Goal: Information Seeking & Learning: Check status

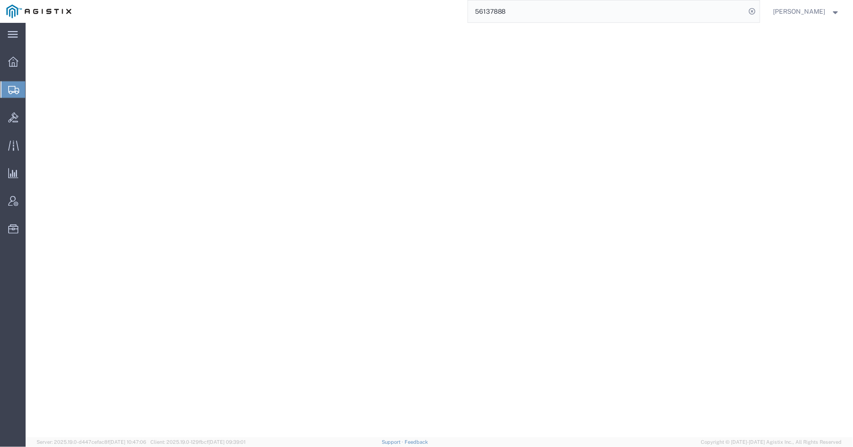
select select "CBOX"
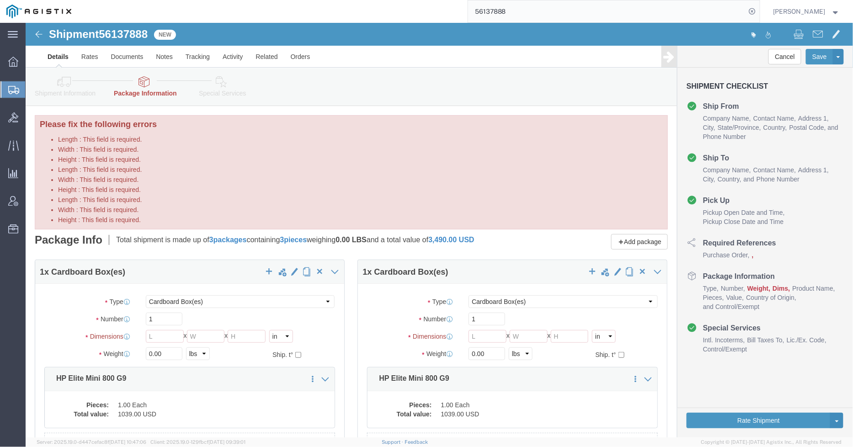
click at [11, 85] on svg-icon at bounding box center [13, 89] width 11 height 9
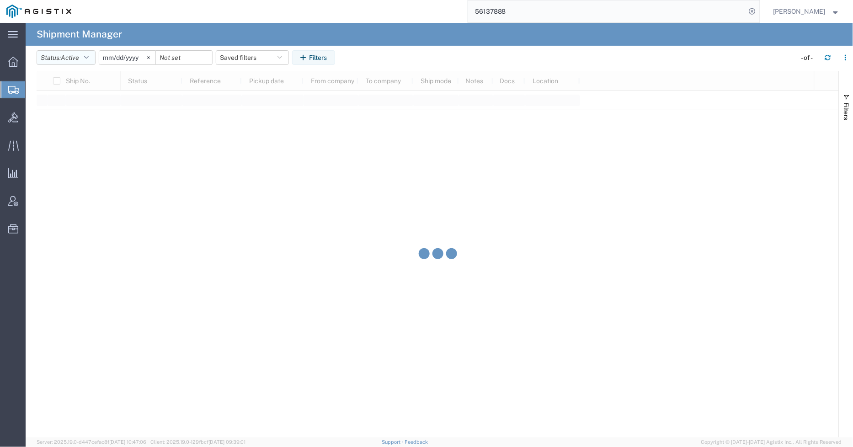
click at [83, 60] on button "Status: Active" at bounding box center [66, 57] width 59 height 15
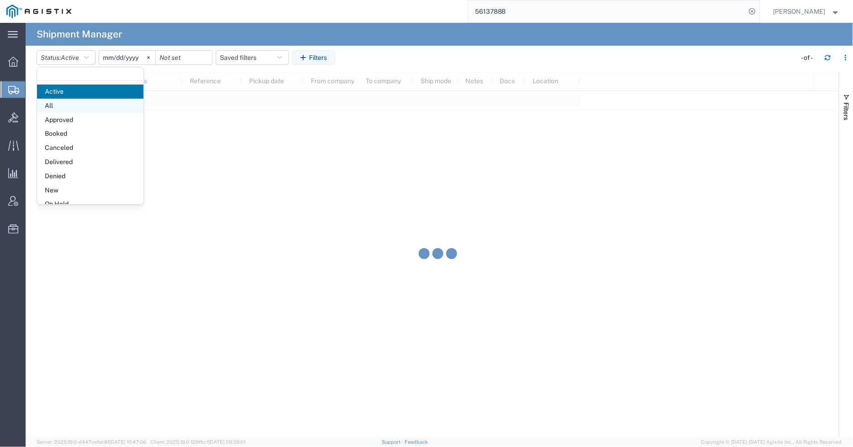
click at [63, 108] on span "All" at bounding box center [90, 106] width 107 height 14
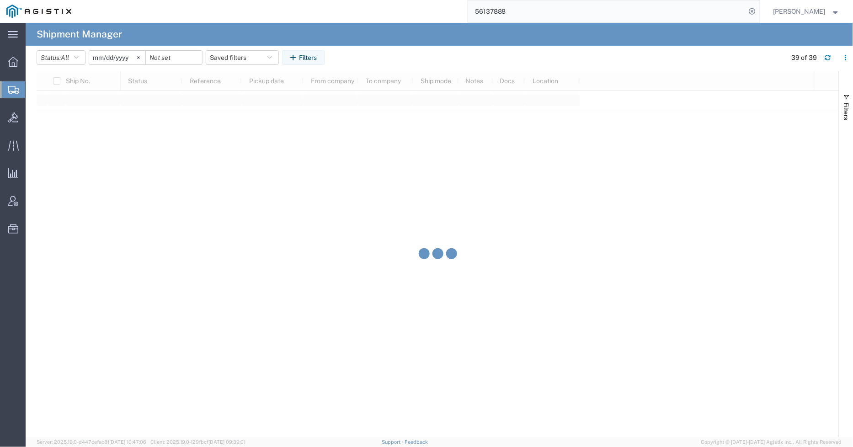
click at [127, 57] on input "[DATE]" at bounding box center [117, 58] width 56 height 14
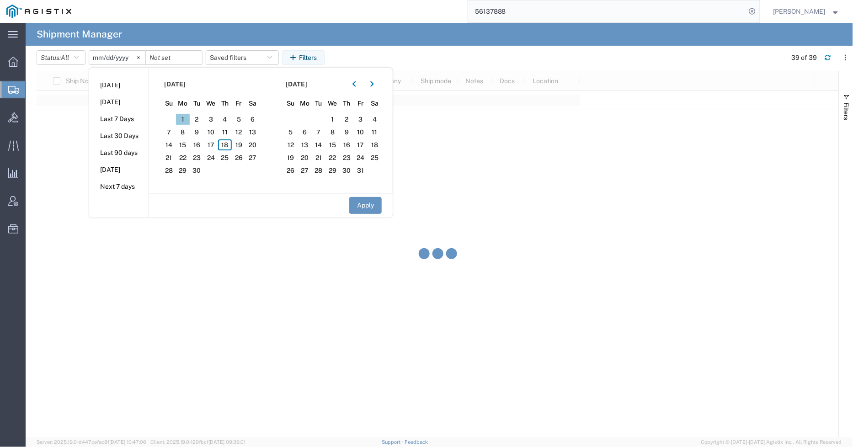
click at [186, 118] on span "1" at bounding box center [183, 119] width 14 height 11
click at [225, 142] on span "18" at bounding box center [225, 144] width 14 height 11
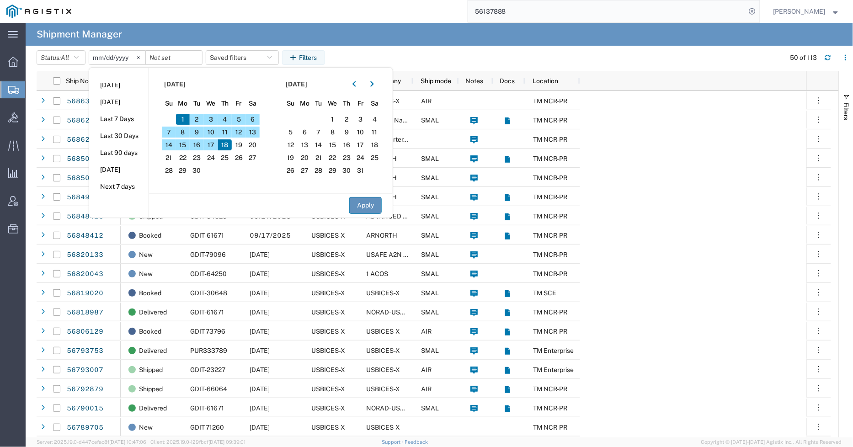
click at [358, 207] on button "Apply" at bounding box center [365, 205] width 32 height 17
type input "[DATE]"
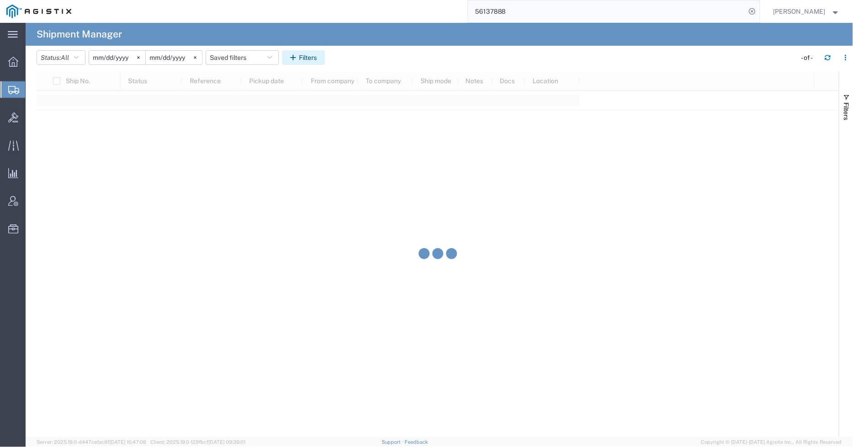
click at [312, 56] on button "Filters" at bounding box center [303, 57] width 43 height 15
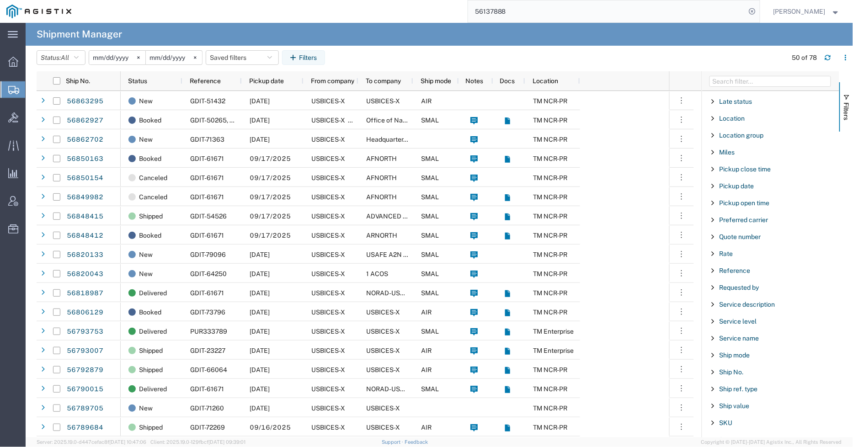
scroll to position [559, 0]
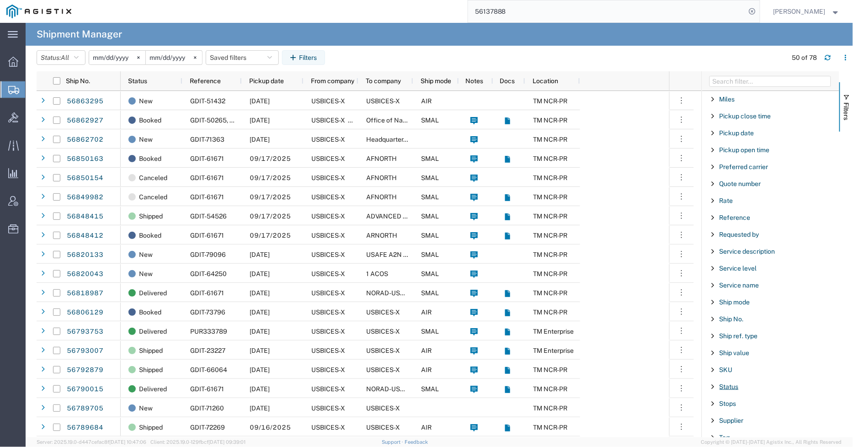
click at [727, 390] on span "Status" at bounding box center [729, 386] width 19 height 7
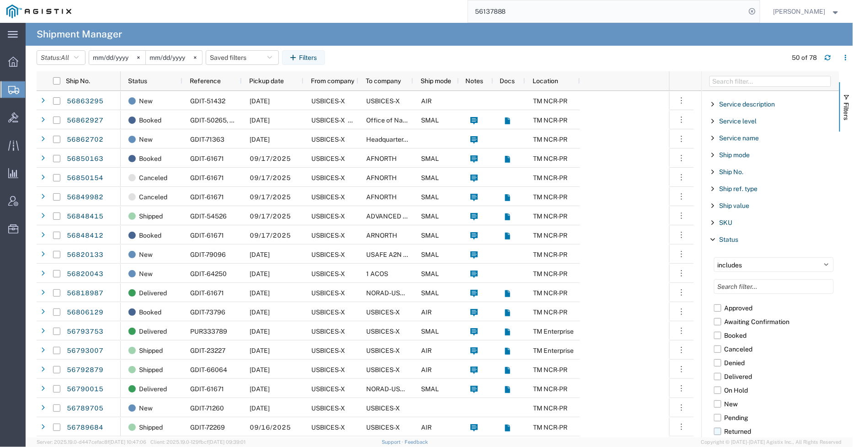
scroll to position [812, 0]
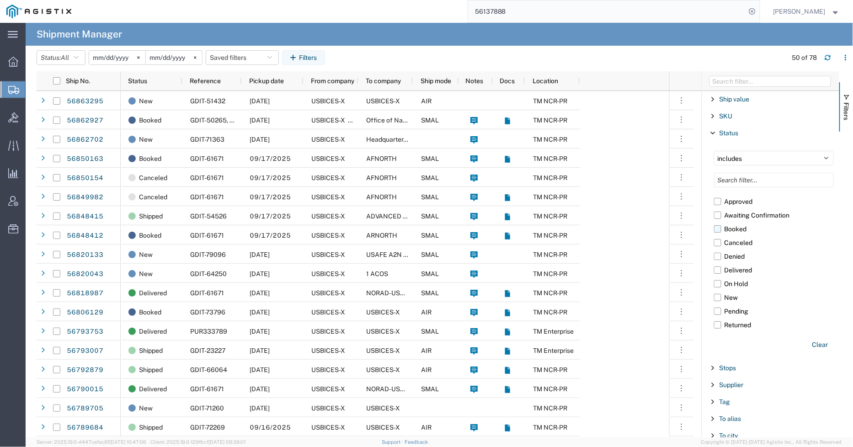
click at [717, 232] on label "Booked" at bounding box center [774, 229] width 120 height 14
click at [0, 0] on input "Booked" at bounding box center [0, 0] width 0 height 0
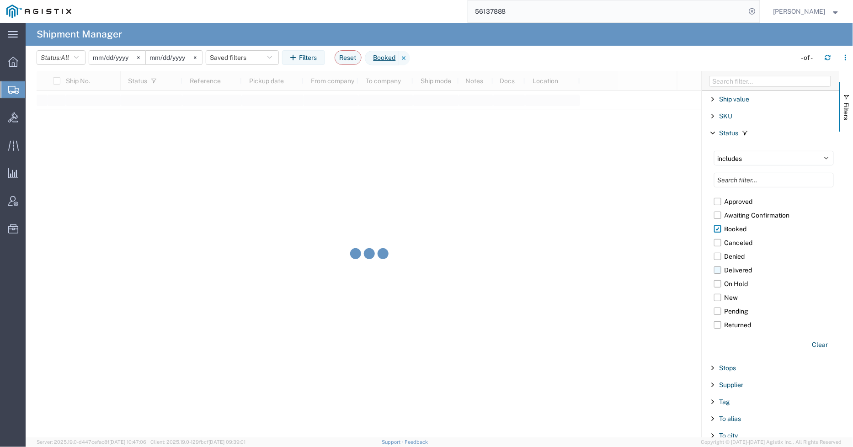
click at [719, 273] on label "Delivered" at bounding box center [774, 270] width 120 height 14
click at [0, 0] on input "Delivered" at bounding box center [0, 0] width 0 height 0
click at [716, 294] on label "Shipped" at bounding box center [774, 296] width 120 height 14
click at [0, 0] on input "Shipped" at bounding box center [0, 0] width 0 height 0
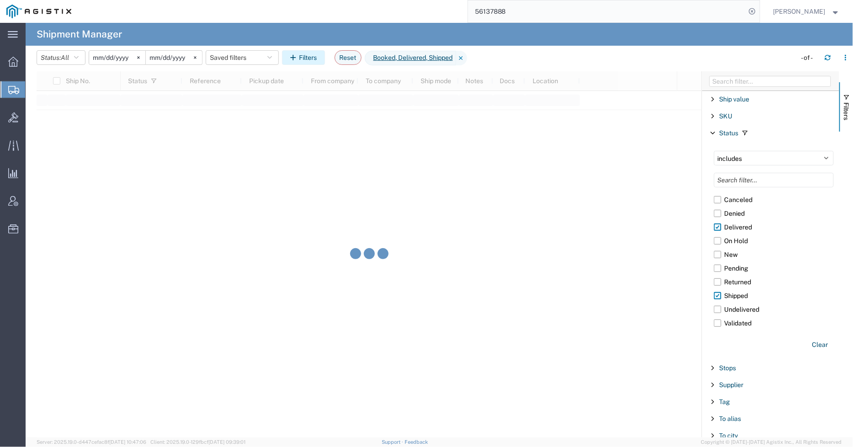
click at [299, 56] on icon "button" at bounding box center [294, 57] width 9 height 6
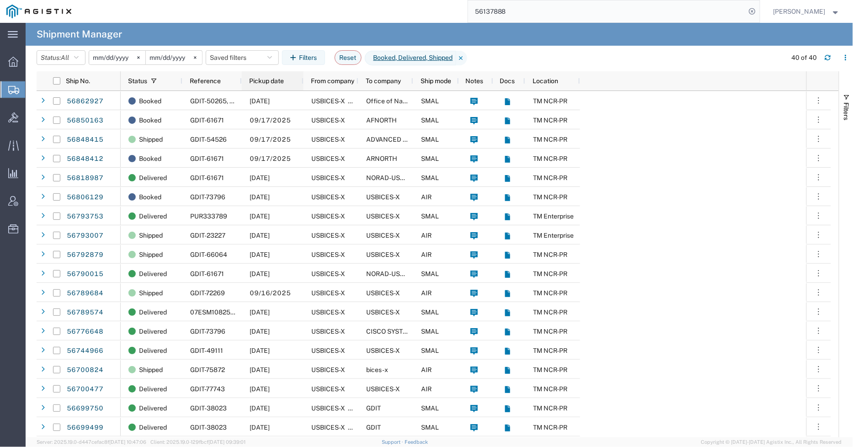
click at [267, 83] on span "Pickup date" at bounding box center [266, 80] width 35 height 7
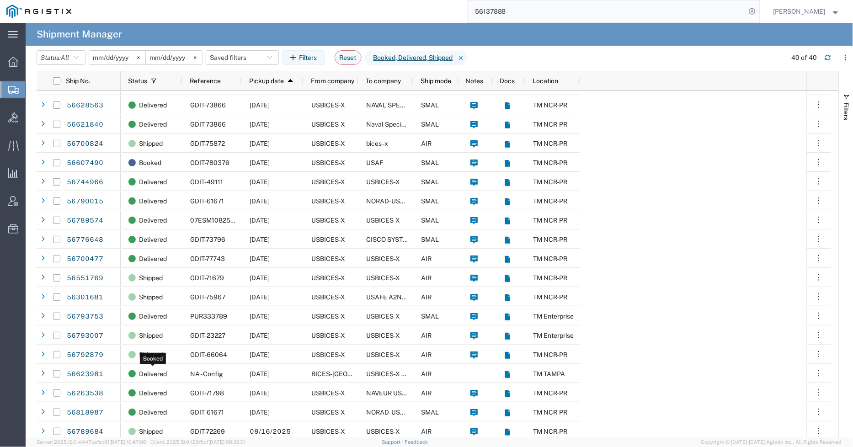
scroll to position [218, 0]
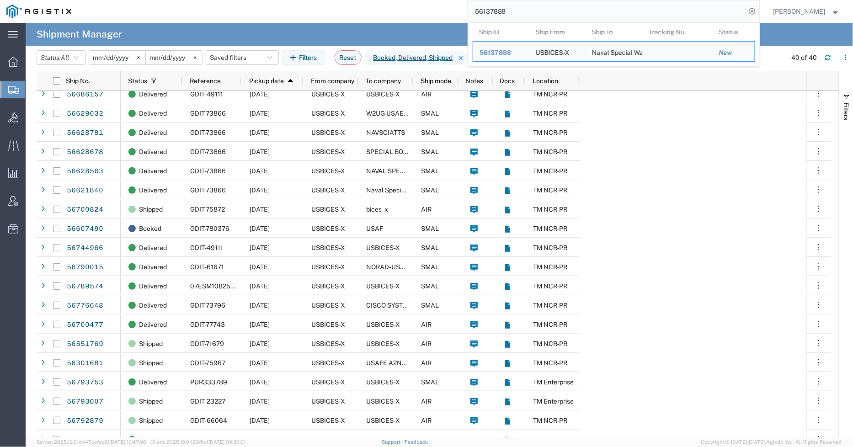
drag, startPoint x: 541, startPoint y: 10, endPoint x: 476, endPoint y: 16, distance: 64.7
click at [476, 16] on input "56137888" at bounding box center [607, 11] width 278 height 22
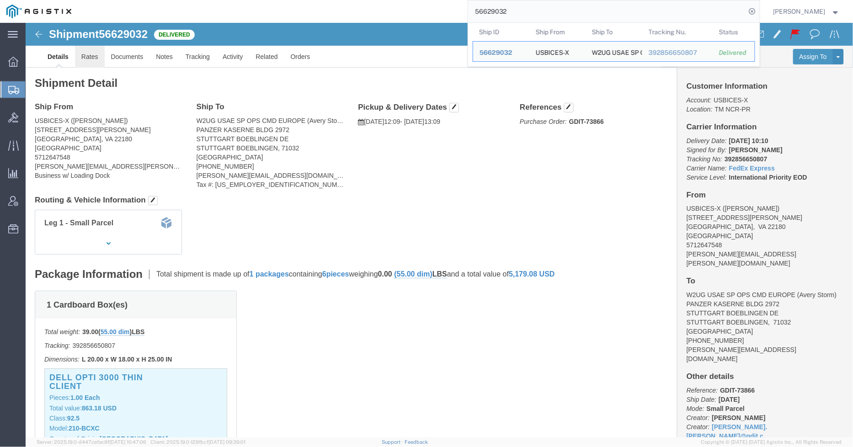
click link "Rates"
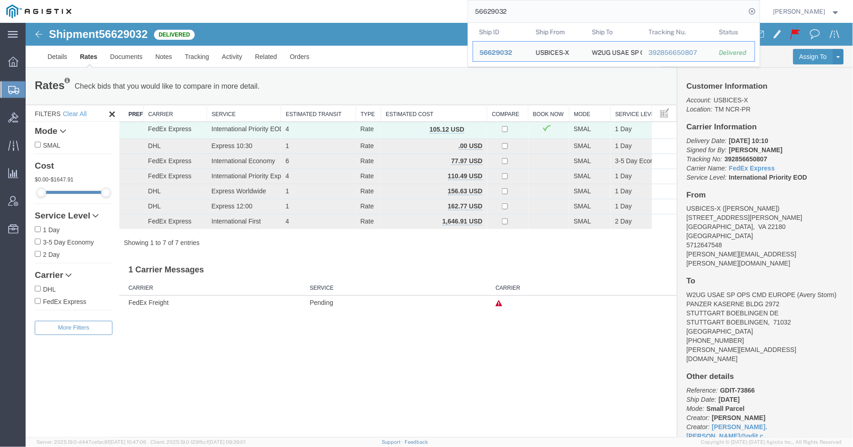
drag, startPoint x: 534, startPoint y: 8, endPoint x: 445, endPoint y: 8, distance: 88.2
click at [445, 8] on div "56629032 Ship ID Ship From Ship To Tracking Nu. Status Ship ID 56629032 Ship Fr…" at bounding box center [419, 11] width 682 height 23
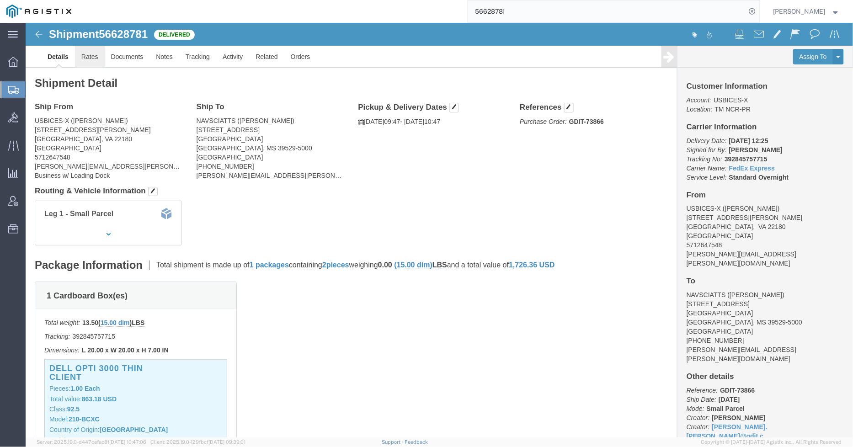
click link "Rates"
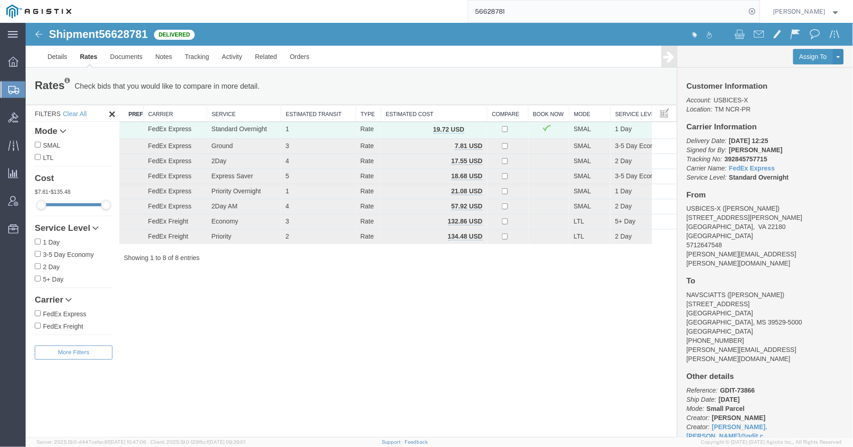
drag, startPoint x: 558, startPoint y: 10, endPoint x: 463, endPoint y: 6, distance: 95.2
click at [462, 6] on div "56628781" at bounding box center [419, 11] width 682 height 23
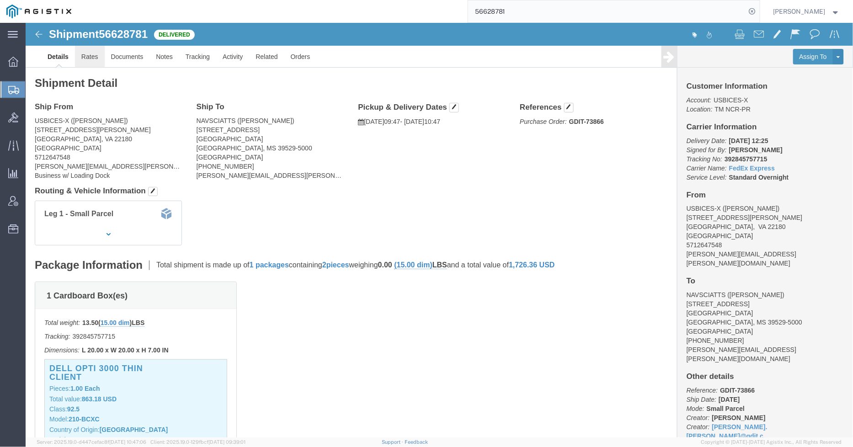
click link "Rates"
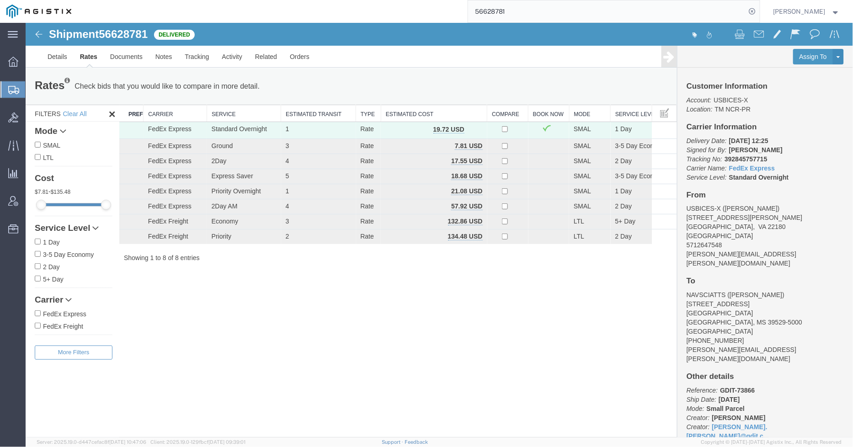
click at [540, 6] on input "56628781" at bounding box center [607, 11] width 278 height 22
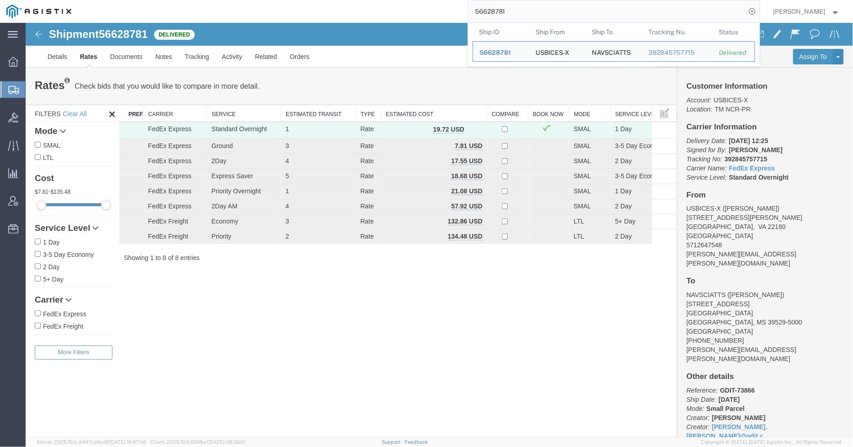
click at [540, 6] on input "56628781" at bounding box center [607, 11] width 278 height 22
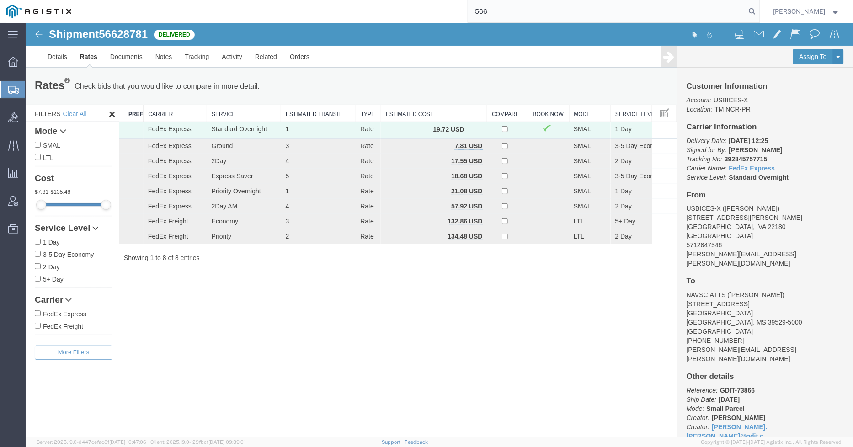
click at [578, 1] on input "566" at bounding box center [607, 11] width 278 height 22
click at [568, 7] on input "566" at bounding box center [607, 11] width 278 height 22
paste input "28563"
click at [758, 13] on icon at bounding box center [752, 11] width 13 height 13
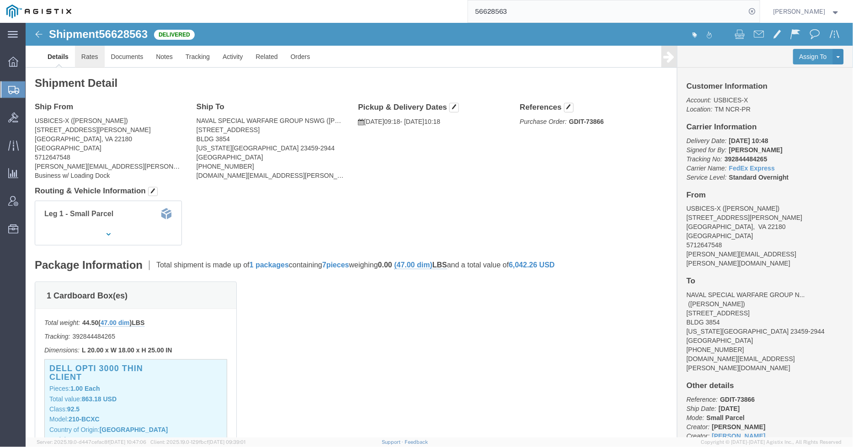
click link "Rates"
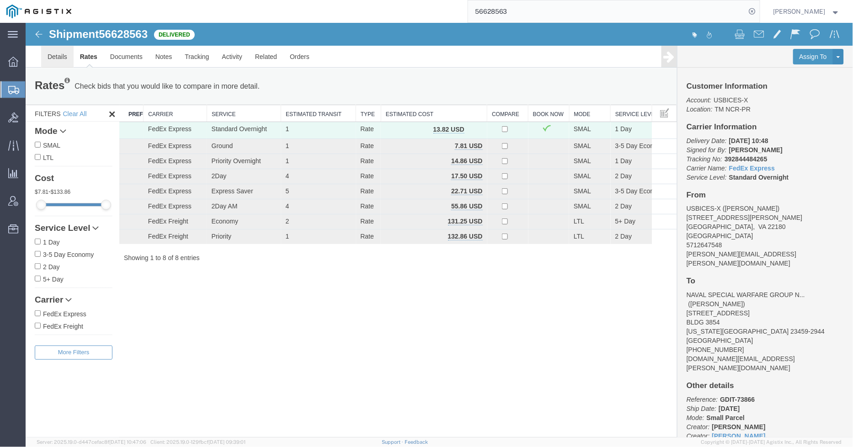
click at [53, 58] on link "Details" at bounding box center [57, 56] width 32 height 22
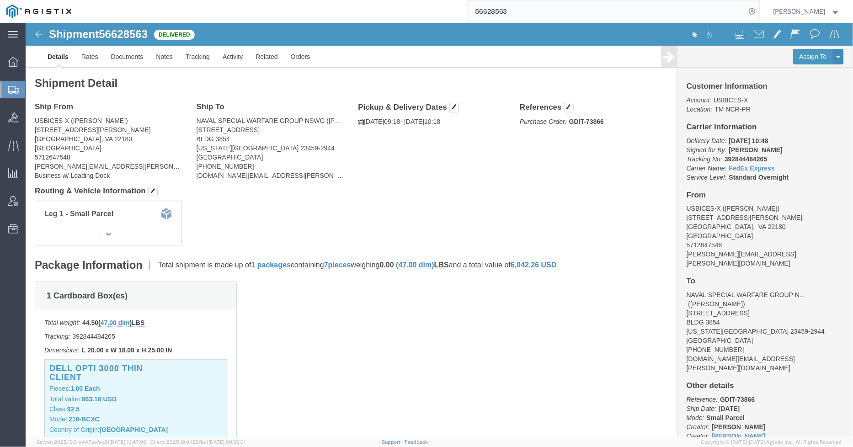
click at [527, 10] on input "56628563" at bounding box center [607, 11] width 278 height 22
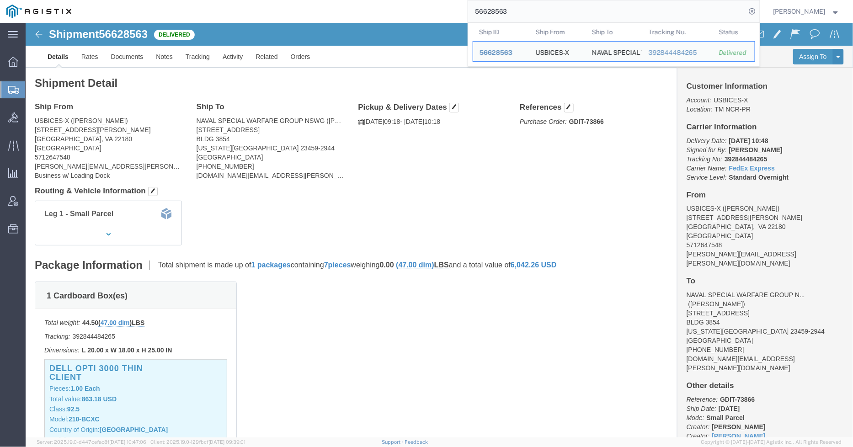
click at [527, 10] on input "56628563" at bounding box center [607, 11] width 278 height 22
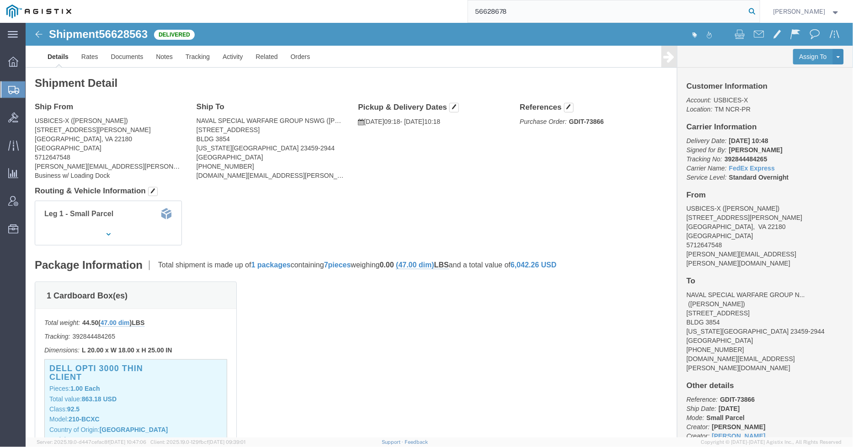
click at [757, 10] on icon at bounding box center [752, 11] width 13 height 13
click link "Rates"
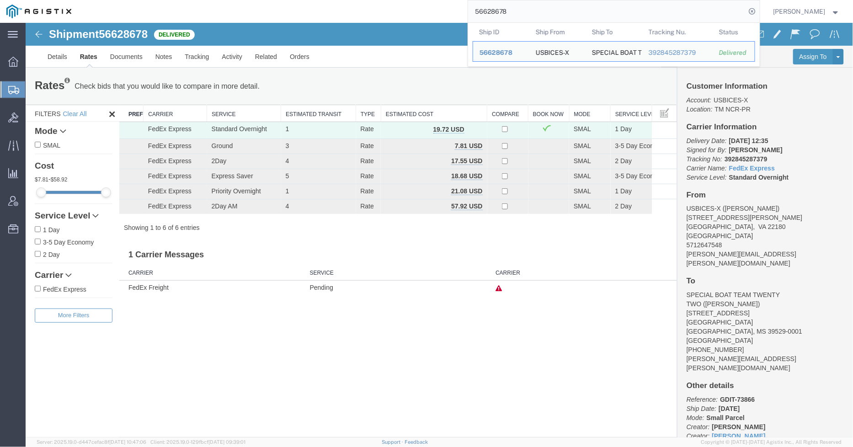
click at [549, 5] on input "56628678" at bounding box center [607, 11] width 278 height 22
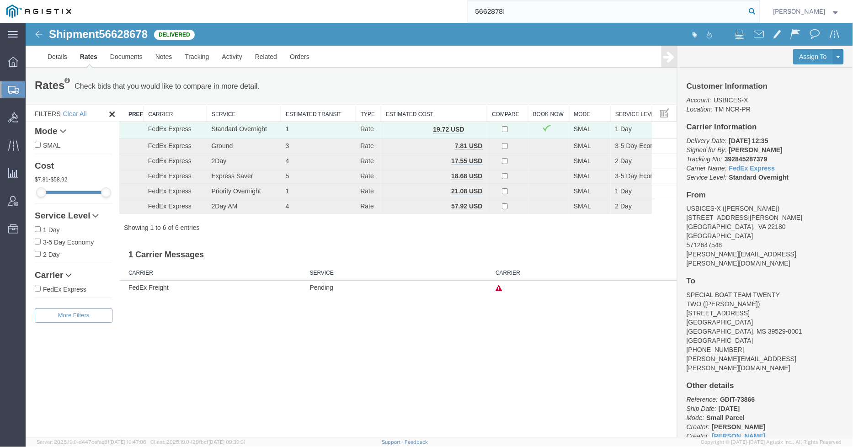
click at [758, 12] on icon at bounding box center [752, 11] width 13 height 13
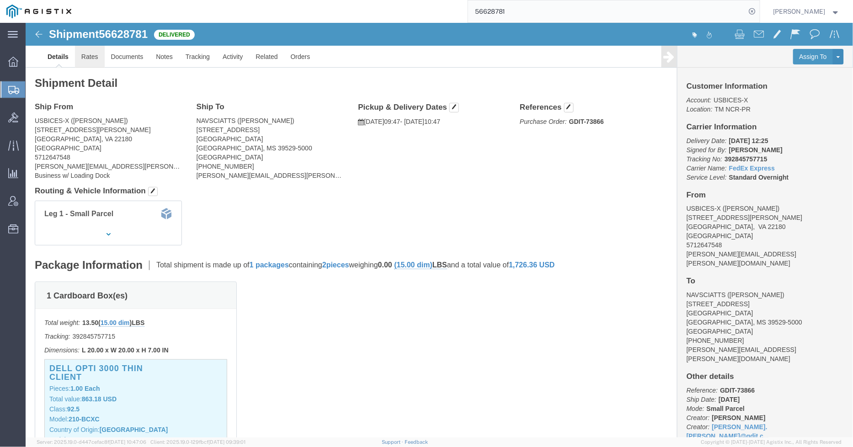
click link "Rates"
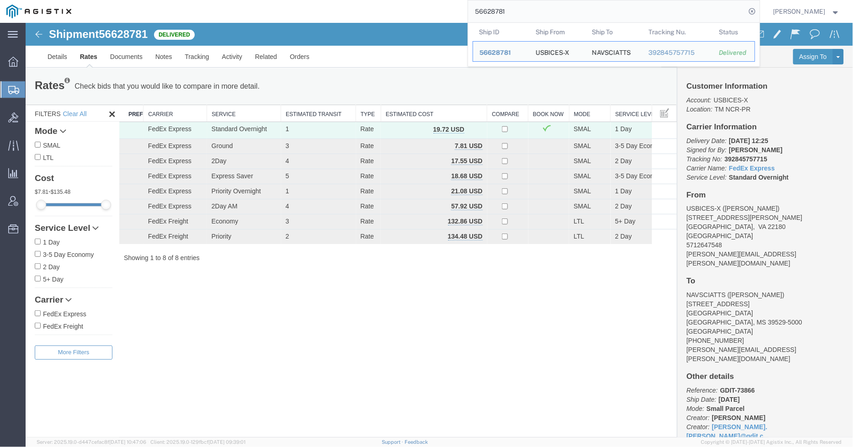
click at [559, 8] on input "56628781" at bounding box center [607, 11] width 278 height 22
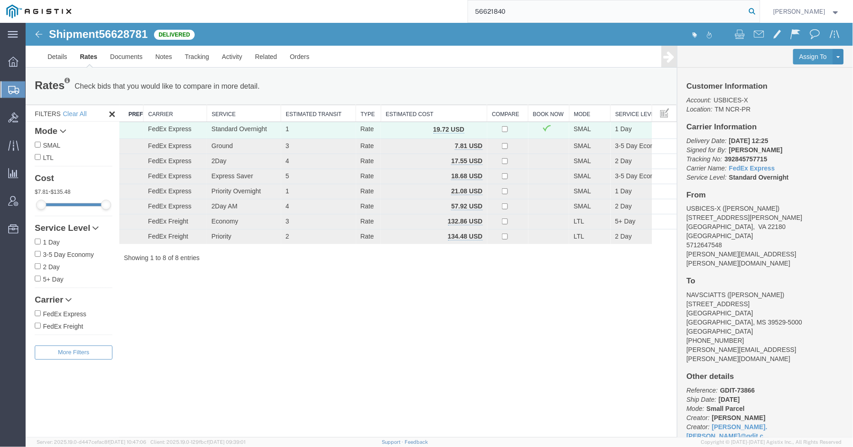
click at [758, 14] on icon at bounding box center [752, 11] width 13 height 13
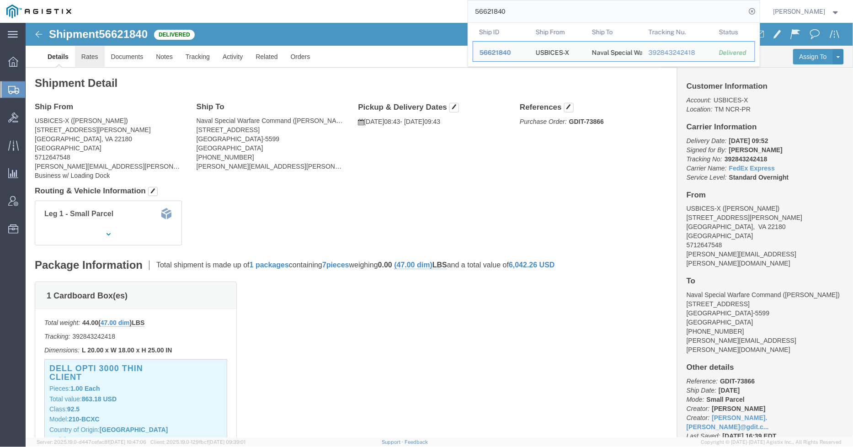
click link "Rates"
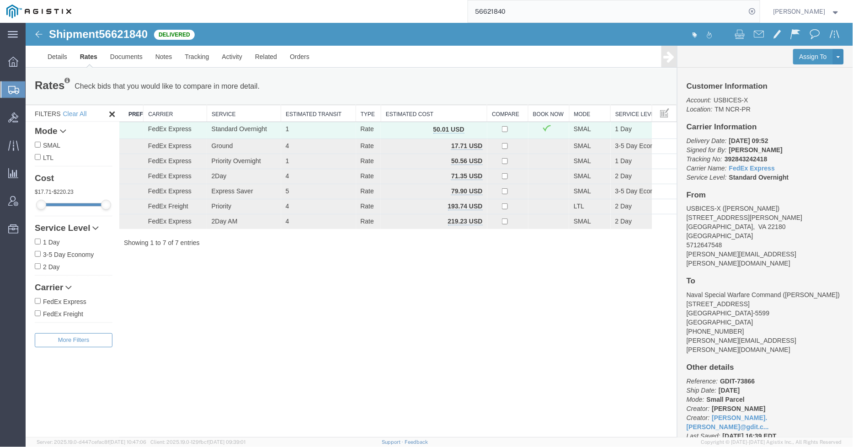
click at [538, 11] on input "56621840" at bounding box center [607, 11] width 278 height 22
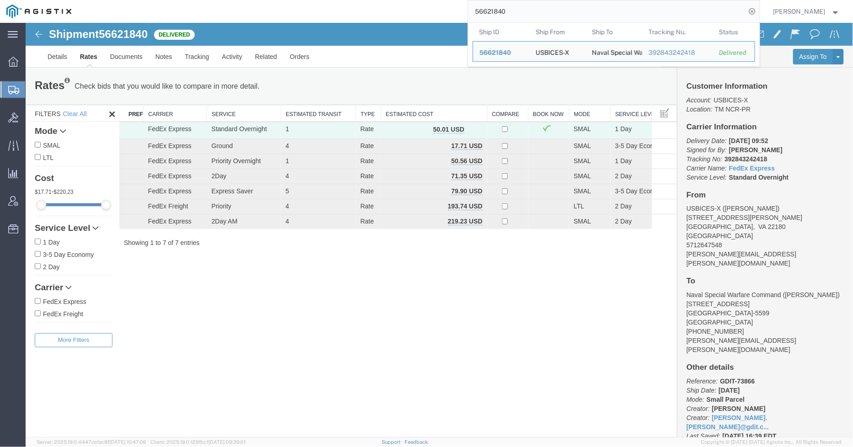
click at [538, 11] on input "56621840" at bounding box center [607, 11] width 278 height 22
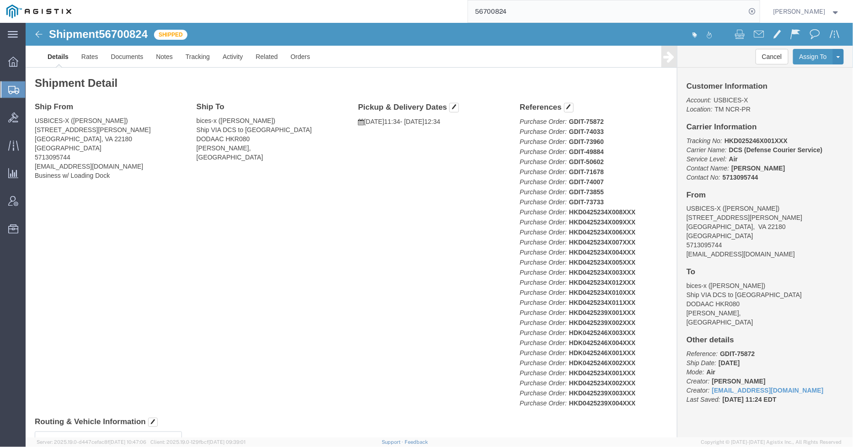
click at [646, 9] on input "56700824" at bounding box center [607, 11] width 278 height 22
type input "56607490"
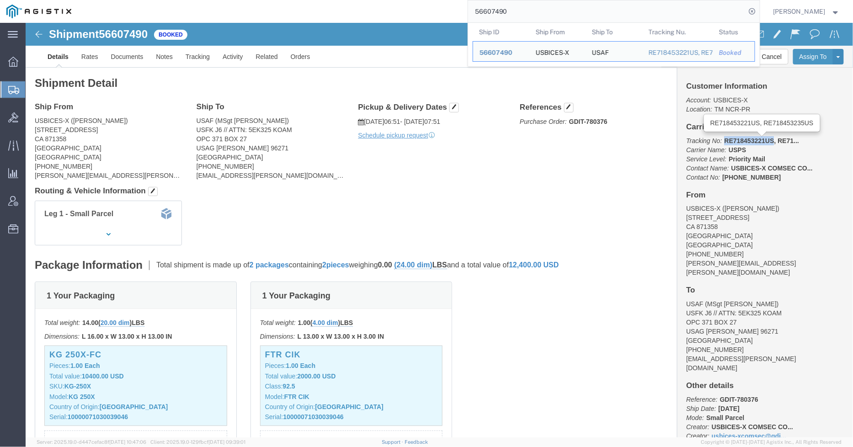
drag, startPoint x: 695, startPoint y: 115, endPoint x: 744, endPoint y: 118, distance: 48.6
click span "RE718453221US, RE71..."
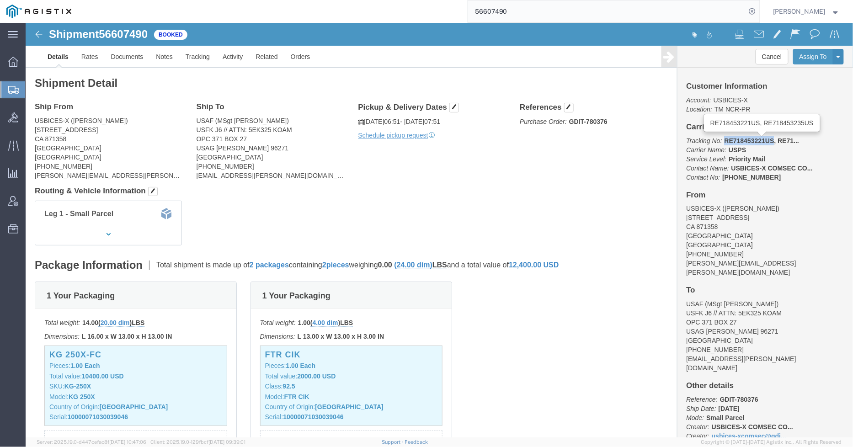
copy span "RE718453221US"
click link "Tracking"
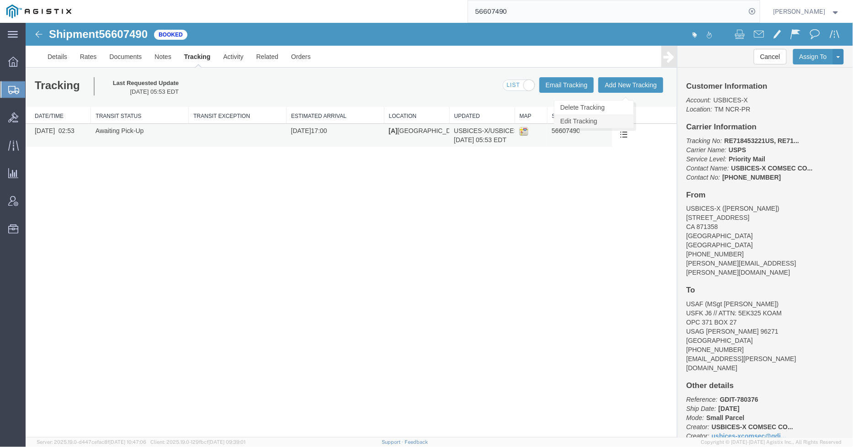
click at [620, 122] on link "Edit Tracking" at bounding box center [593, 121] width 79 height 14
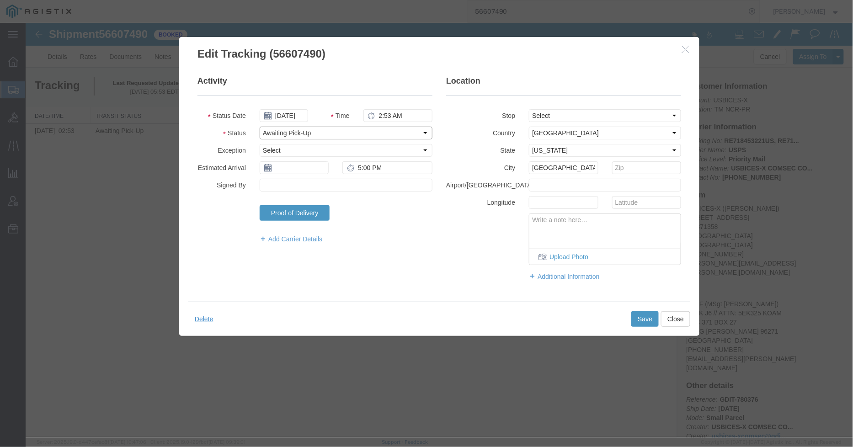
click at [332, 130] on select "Select Arrival Notice Available Arrival Notice Imported Arrive at Delivery Loca…" at bounding box center [345, 132] width 173 height 13
select select "PICKEDUP"
click at [259, 126] on select "Select Arrival Notice Available Arrival Notice Imported Arrive at Delivery Loca…" at bounding box center [345, 132] width 173 height 13
click at [284, 114] on input "[DATE]" at bounding box center [283, 115] width 48 height 13
click at [320, 158] on td "4" at bounding box center [322, 159] width 14 height 14
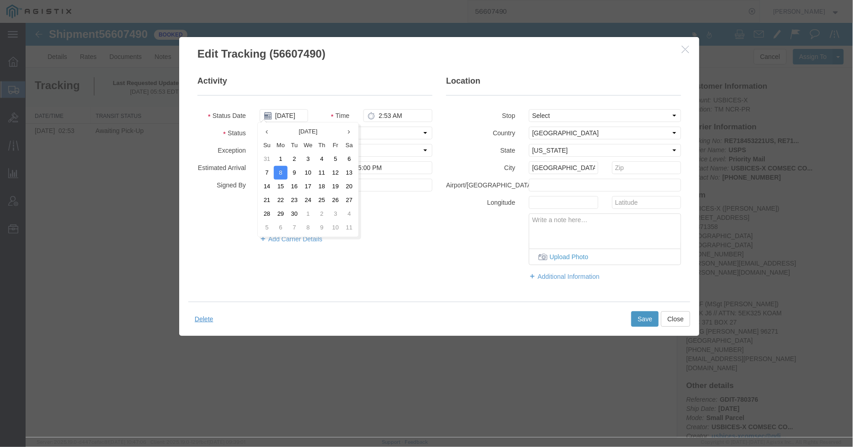
type input "[DATE]"
drag, startPoint x: 382, startPoint y: 111, endPoint x: 387, endPoint y: 115, distance: 6.2
click at [382, 112] on input "2:53 AM" at bounding box center [397, 115] width 69 height 13
type input "1:20 PM"
click at [643, 314] on div "Delete Save Close" at bounding box center [439, 318] width 502 height 34
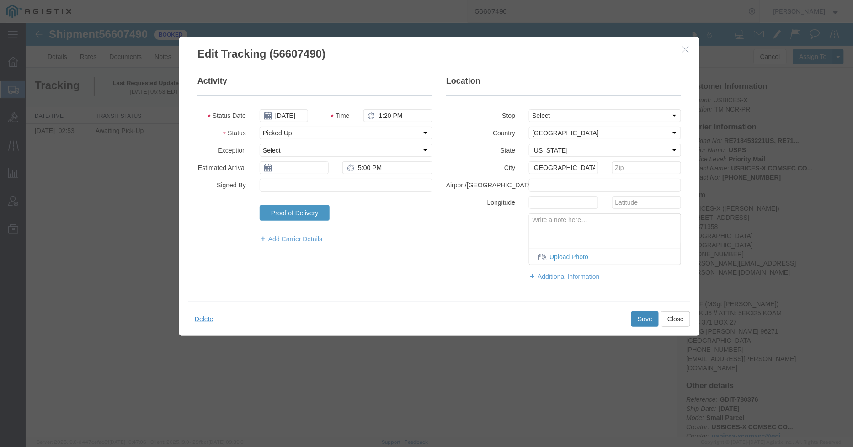
click at [642, 318] on button "Save" at bounding box center [644, 319] width 27 height 16
click at [303, 166] on input "text" at bounding box center [293, 167] width 69 height 13
click at [320, 249] on td "25" at bounding box center [322, 252] width 14 height 14
type input "[DATE]"
click at [638, 318] on button "Save" at bounding box center [644, 319] width 27 height 16
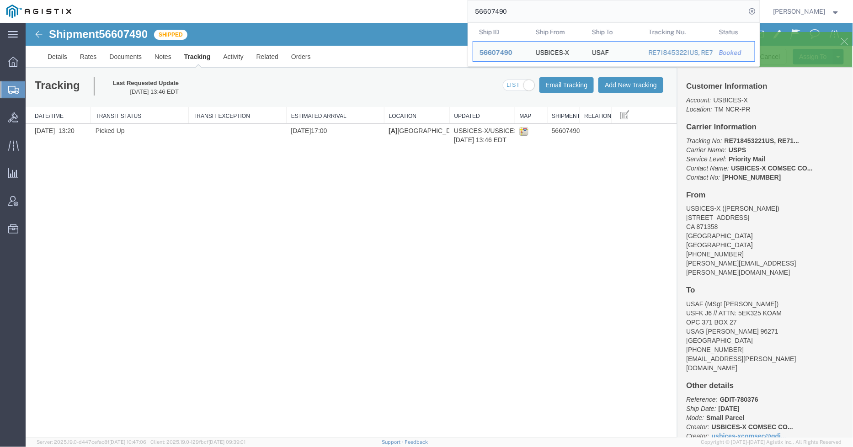
drag, startPoint x: 531, startPoint y: 9, endPoint x: 472, endPoint y: 0, distance: 59.2
click at [472, 0] on div "56607490 Ship ID Ship From Ship To Tracking Nu. Status Ship ID 56607490 Ship Fr…" at bounding box center [419, 11] width 682 height 23
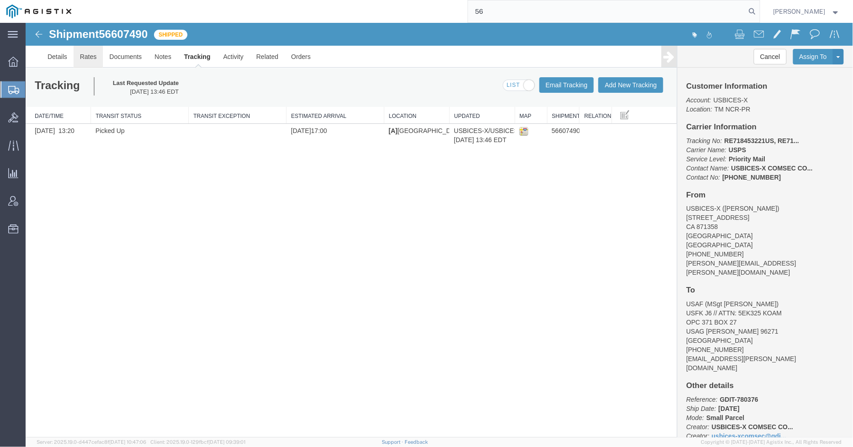
click at [91, 56] on link "Rates" at bounding box center [88, 56] width 30 height 22
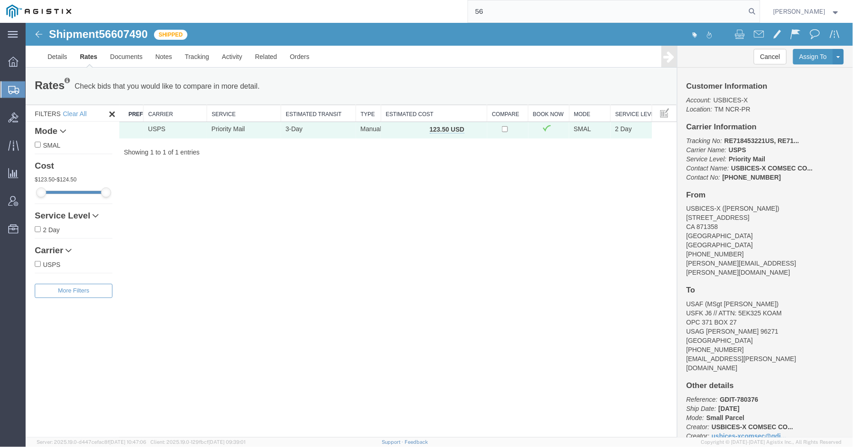
click at [621, 20] on input "56" at bounding box center [607, 11] width 278 height 22
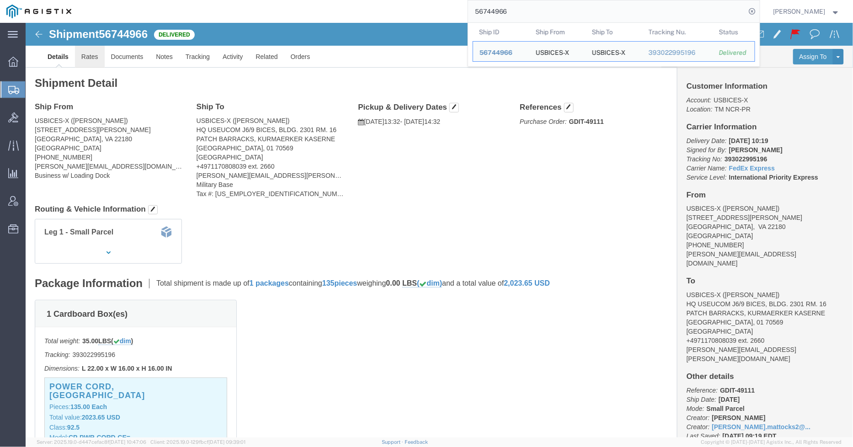
click link "Rates"
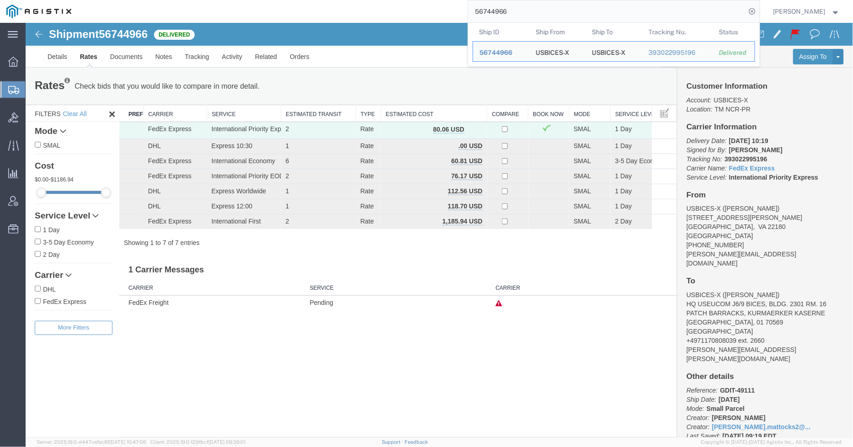
drag, startPoint x: 491, startPoint y: 11, endPoint x: 482, endPoint y: 11, distance: 8.3
click at [482, 11] on input "56744966" at bounding box center [607, 11] width 278 height 22
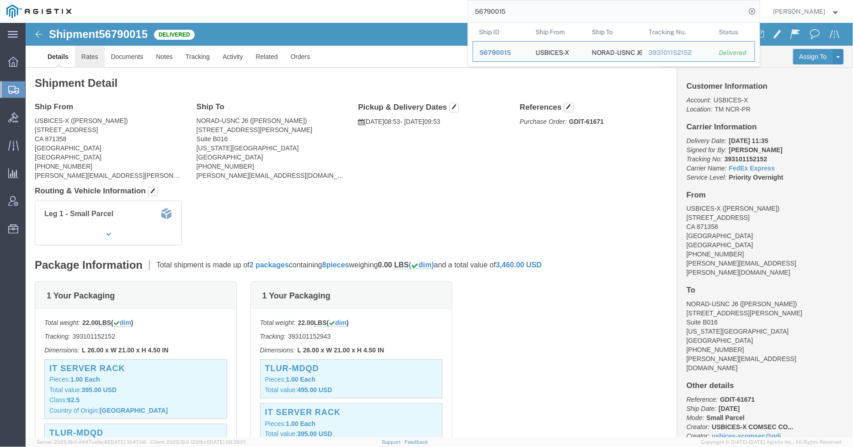
click link "Rates"
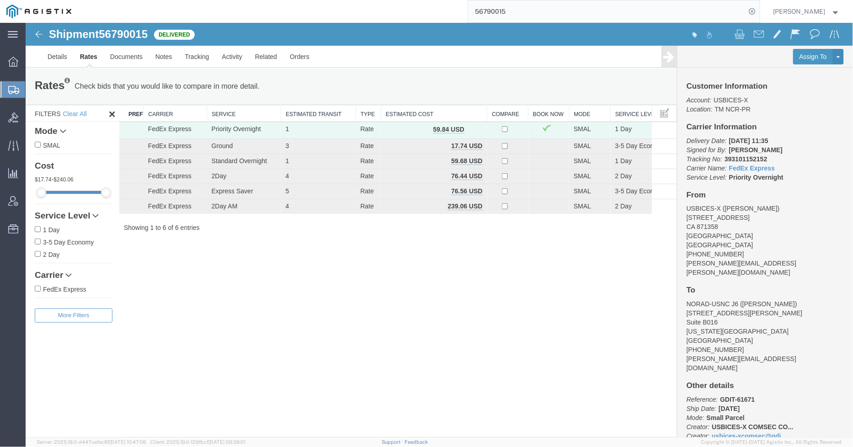
click at [560, 15] on input "56790015" at bounding box center [607, 11] width 278 height 22
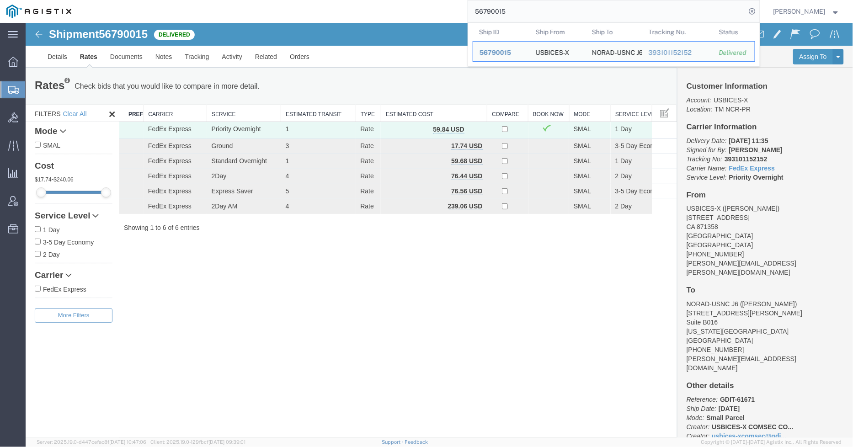
click at [560, 15] on input "56790015" at bounding box center [607, 11] width 278 height 22
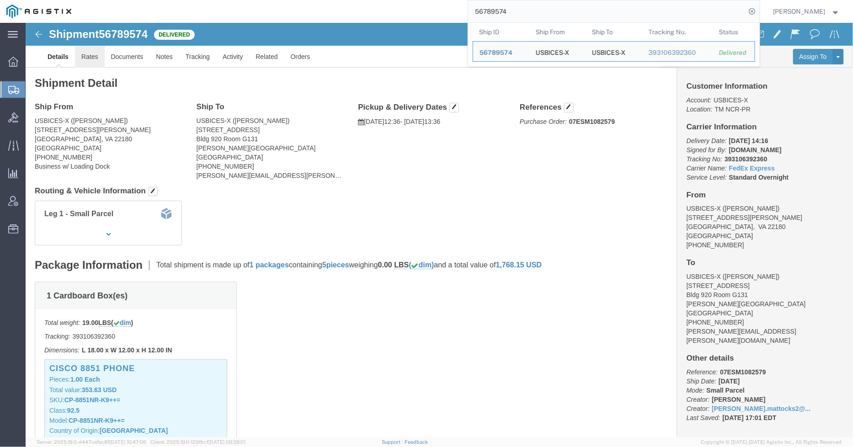
click link "Rates"
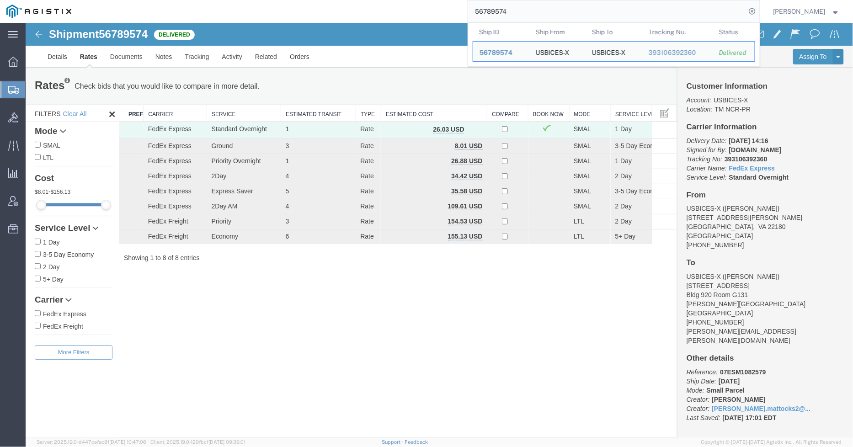
drag, startPoint x: 531, startPoint y: 14, endPoint x: 451, endPoint y: 5, distance: 80.5
click at [451, 5] on div "56789574 Ship ID Ship From Ship To Tracking Nu. Status Ship ID 56789574 Ship Fr…" at bounding box center [419, 11] width 682 height 23
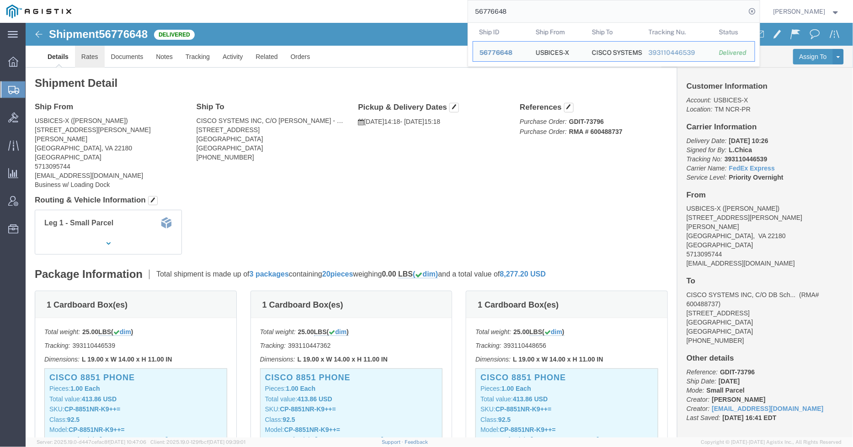
click link "Rates"
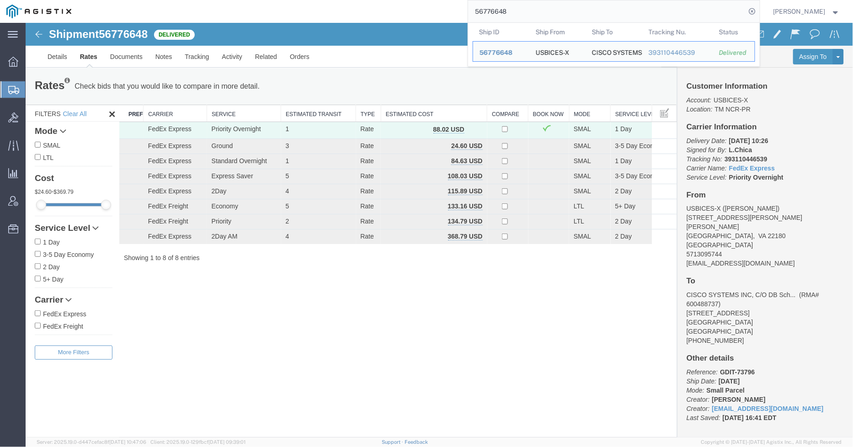
drag, startPoint x: 605, startPoint y: 13, endPoint x: 492, endPoint y: 13, distance: 112.5
click at [492, 13] on input "56776648" at bounding box center [607, 11] width 278 height 22
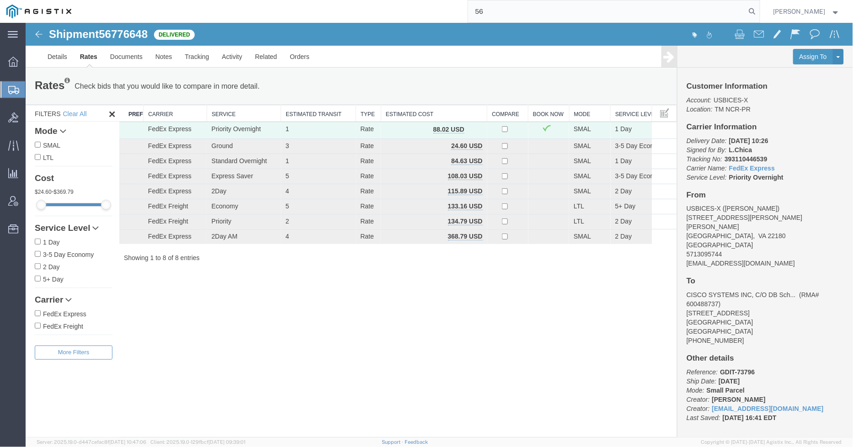
type input "5"
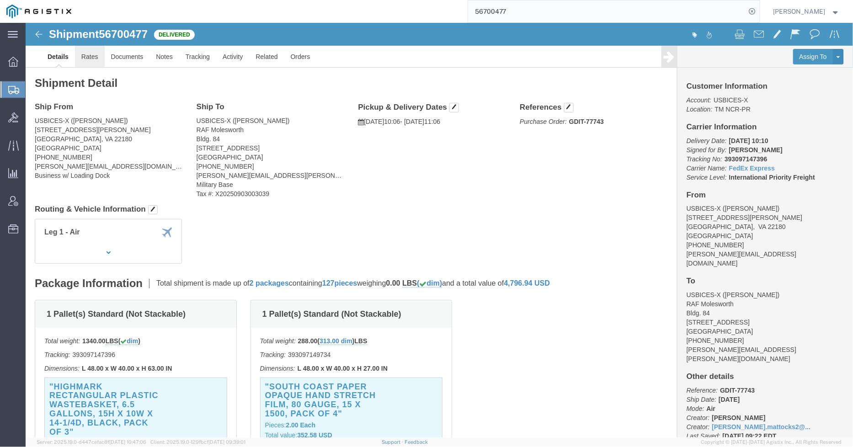
click link "Rates"
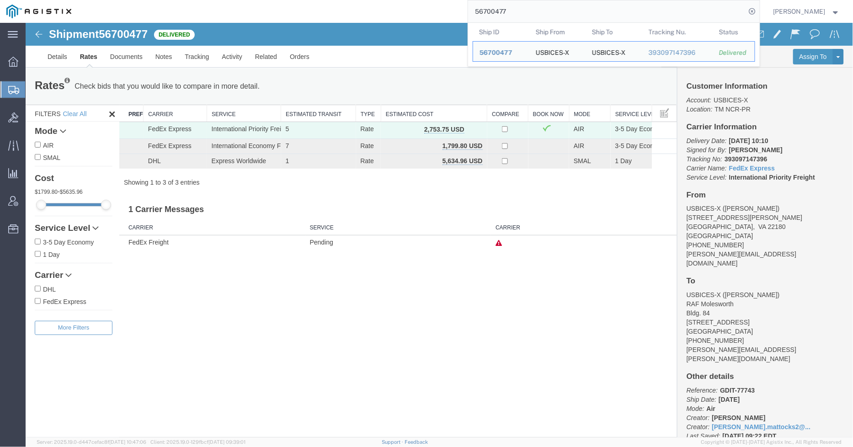
drag, startPoint x: 501, startPoint y: 8, endPoint x: 456, endPoint y: 4, distance: 45.0
click at [456, 4] on div "56700477 Ship ID Ship From Ship To Tracking Nu. Status Ship ID 56700477 Ship Fr…" at bounding box center [419, 11] width 682 height 23
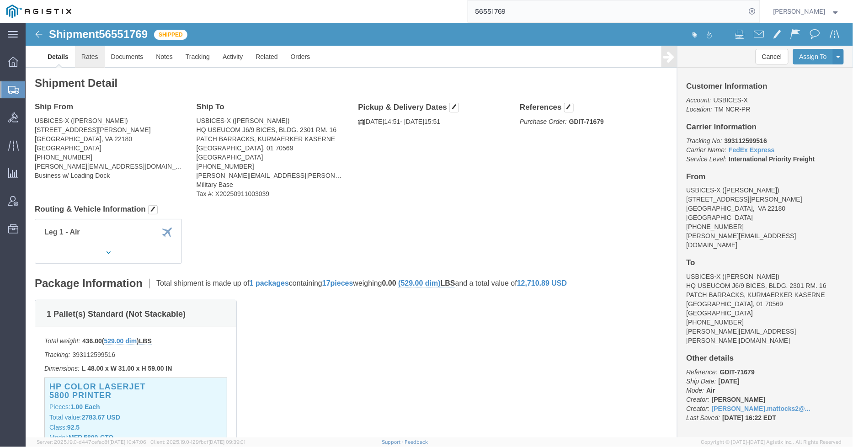
click link "Rates"
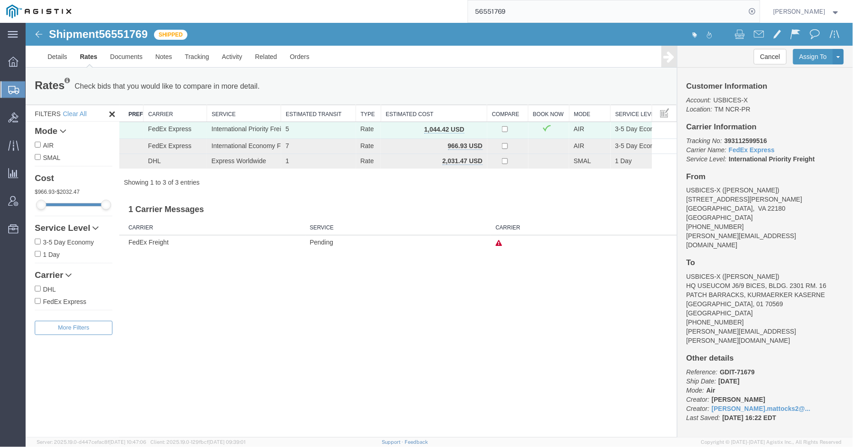
click at [528, 16] on input "56551769" at bounding box center [607, 11] width 278 height 22
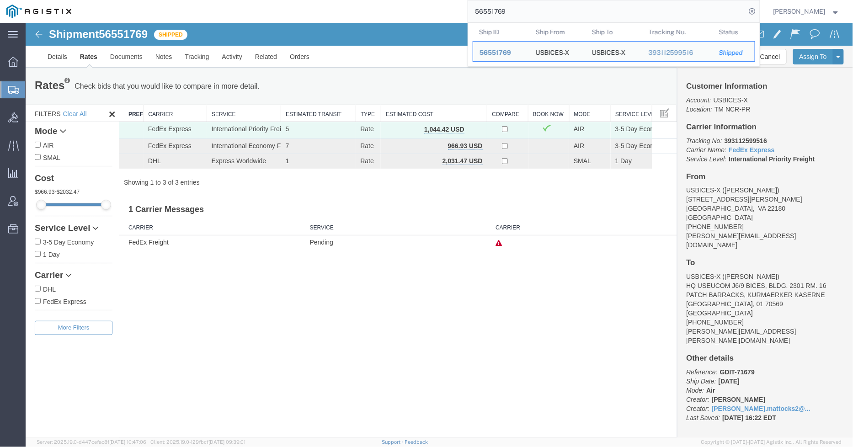
click at [528, 16] on input "56551769" at bounding box center [607, 11] width 278 height 22
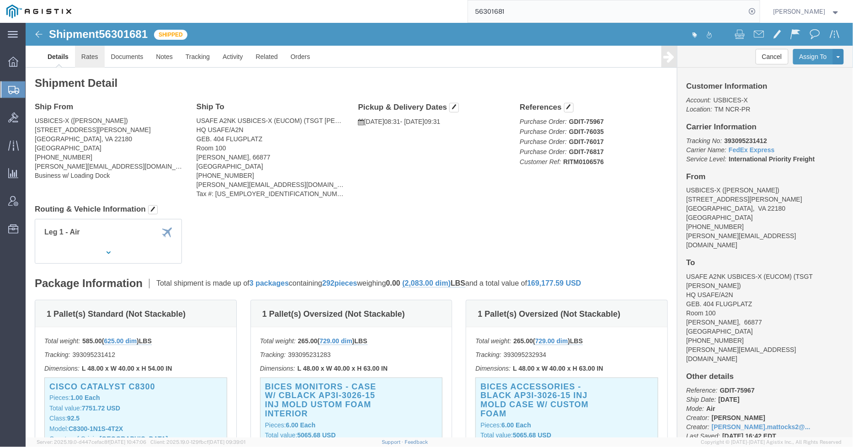
click link "Rates"
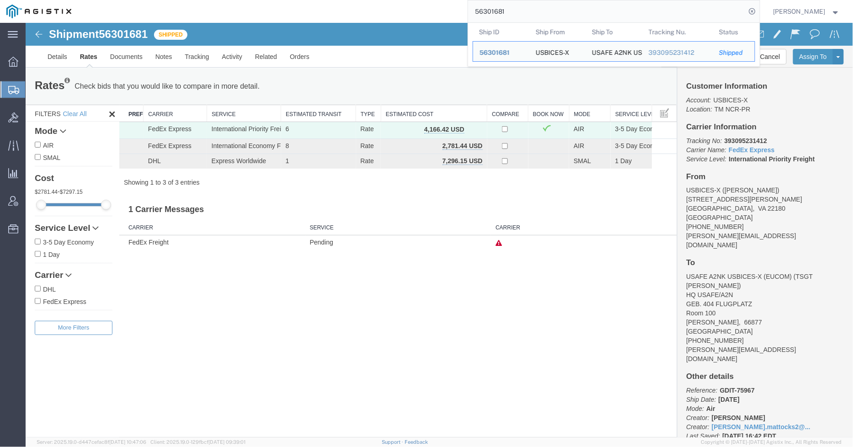
drag, startPoint x: 516, startPoint y: 11, endPoint x: 471, endPoint y: 11, distance: 44.4
click at [471, 11] on div "56301681 Ship ID Ship From Ship To Tracking Nu. Status Ship ID 56301681 Ship Fr…" at bounding box center [419, 11] width 682 height 23
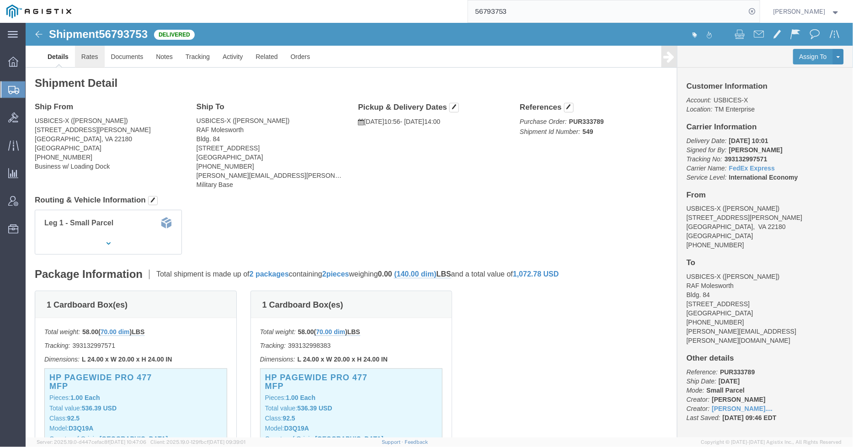
click link "Rates"
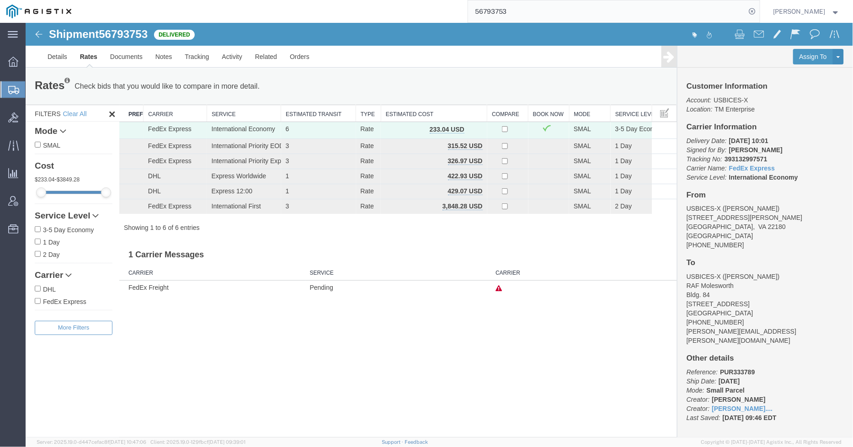
drag, startPoint x: 562, startPoint y: 6, endPoint x: 451, endPoint y: -7, distance: 111.9
click at [451, 0] on html "main_menu Created with Sketch. Collapse Menu Overview Shipments Shipment Manage…" at bounding box center [426, 223] width 853 height 447
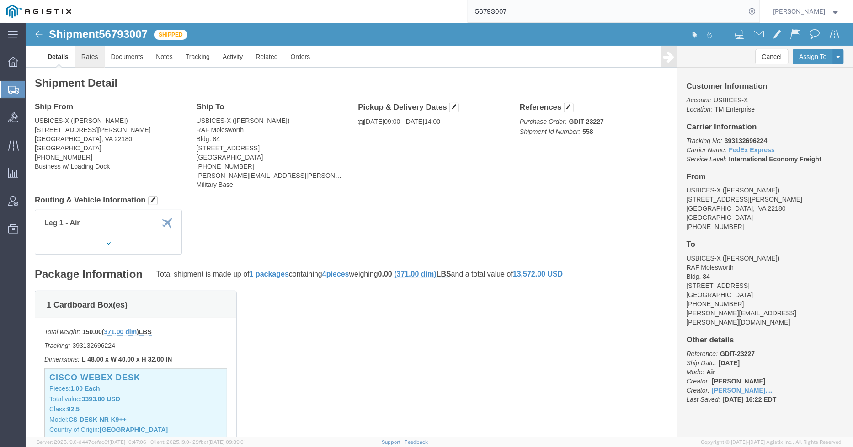
click link "Rates"
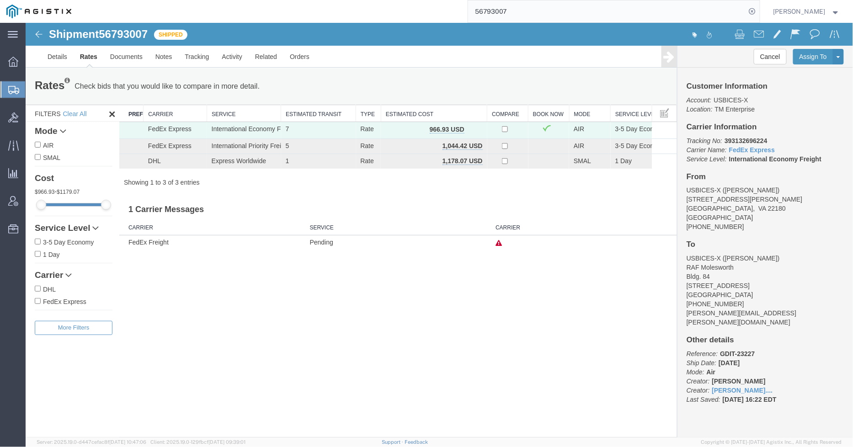
drag, startPoint x: 571, startPoint y: 20, endPoint x: 453, endPoint y: 19, distance: 118.9
click at [453, 19] on div "56793007" at bounding box center [419, 11] width 682 height 23
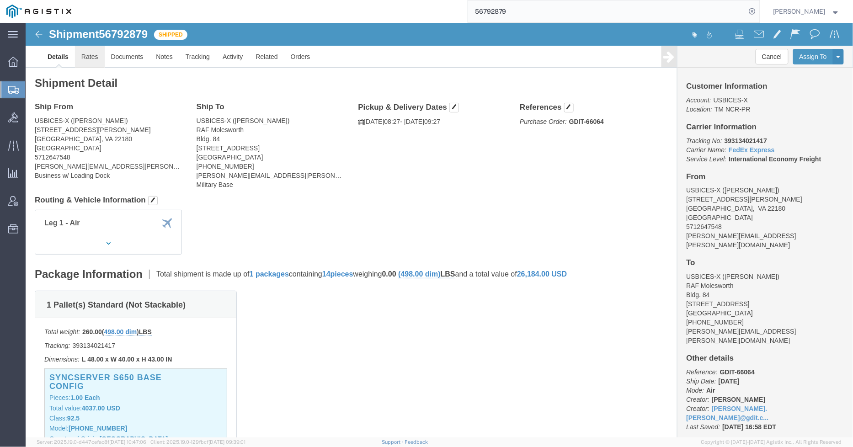
click link "Rates"
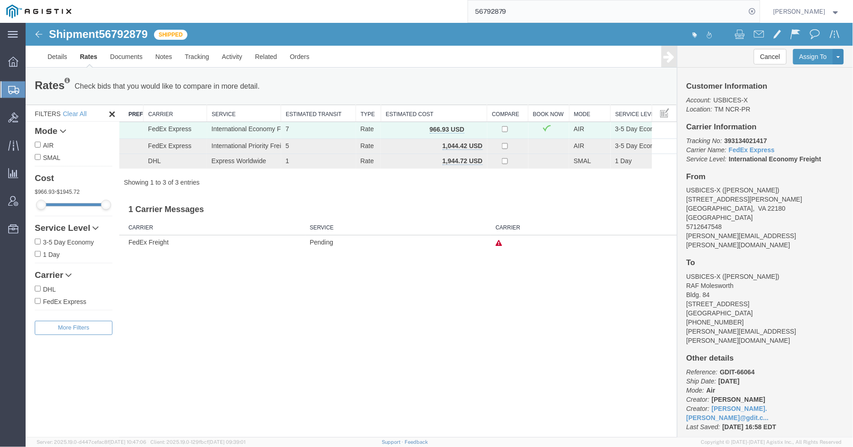
click at [471, 12] on div "56792879" at bounding box center [419, 11] width 682 height 23
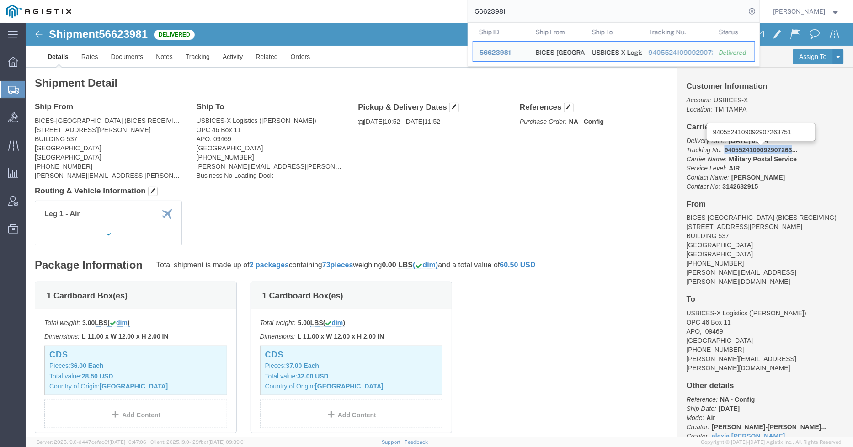
drag, startPoint x: 695, startPoint y: 125, endPoint x: 761, endPoint y: 124, distance: 65.8
click span "9405524109092907263..."
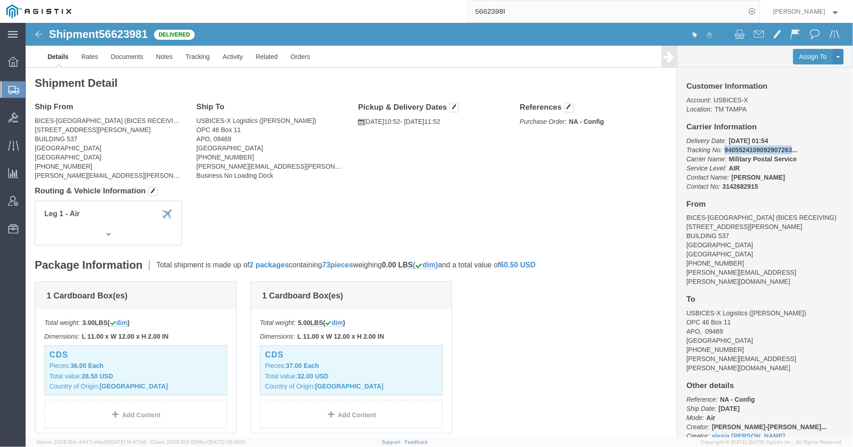
copy span "9405524109092907263"
click link "Rates"
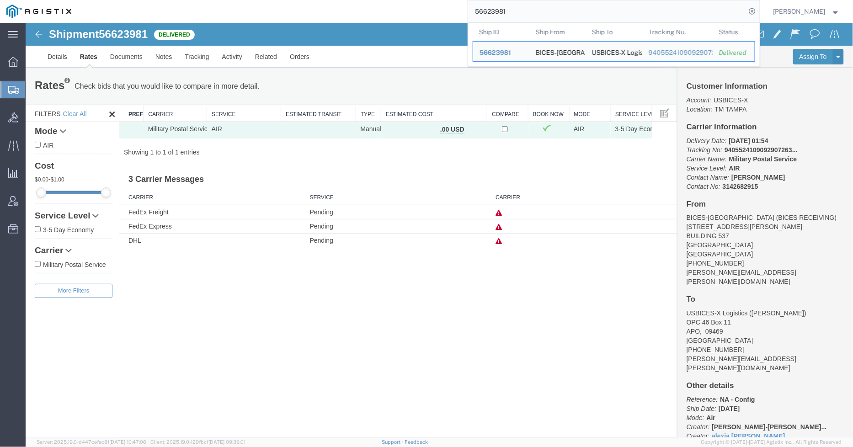
click at [468, 13] on div "56623981 Ship ID Ship From Ship To Tracking Nu. Status Ship ID 56623981 Ship Fr…" at bounding box center [419, 11] width 682 height 23
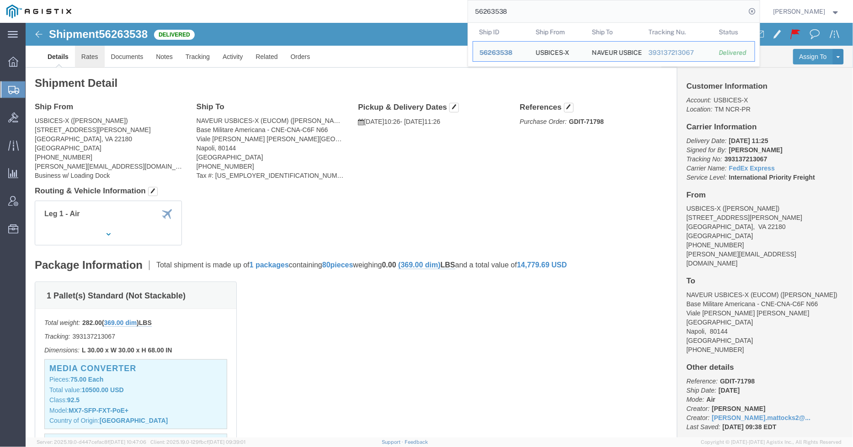
click link "Rates"
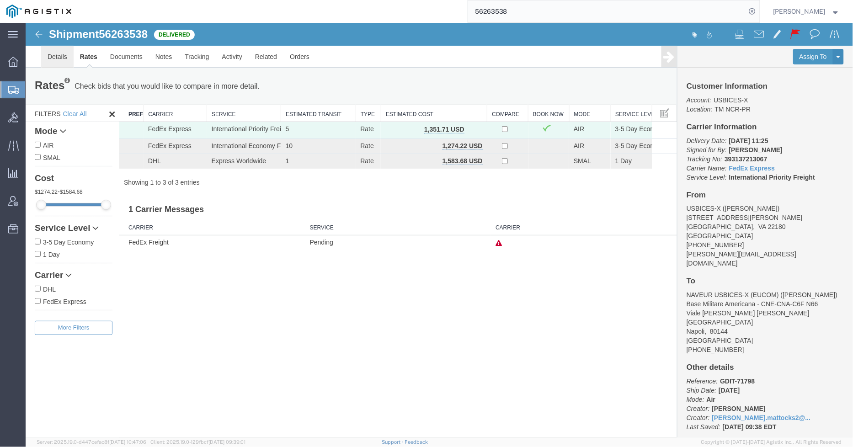
click at [58, 59] on link "Details" at bounding box center [57, 56] width 32 height 22
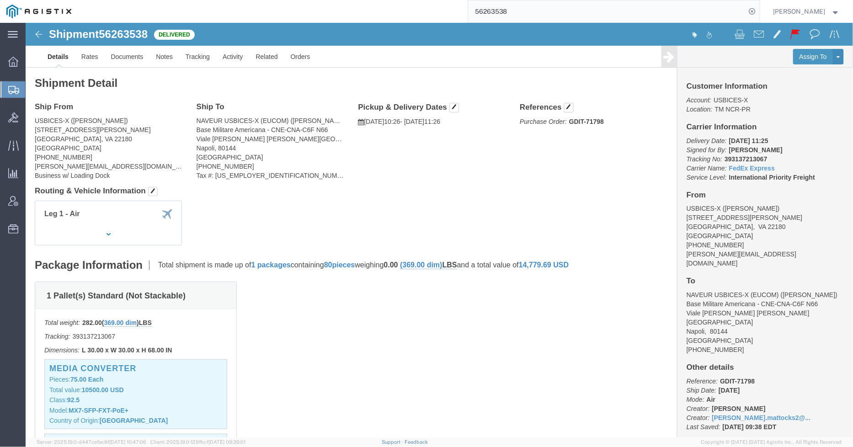
click div "Leg 1 - Air"
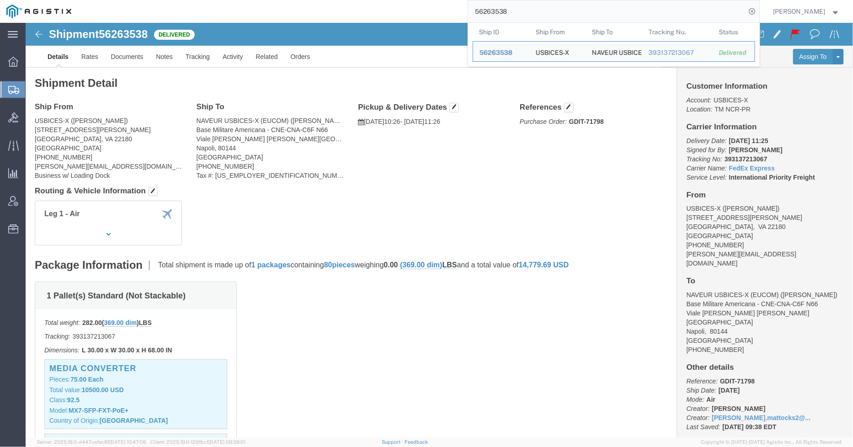
click at [449, 15] on div "56263538 Ship ID Ship From Ship To Tracking Nu. Status Ship ID 56263538 Ship Fr…" at bounding box center [419, 11] width 682 height 23
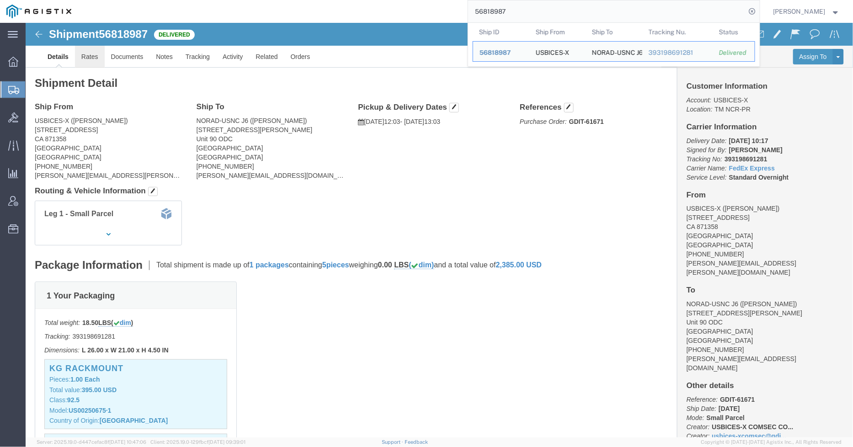
click link "Rates"
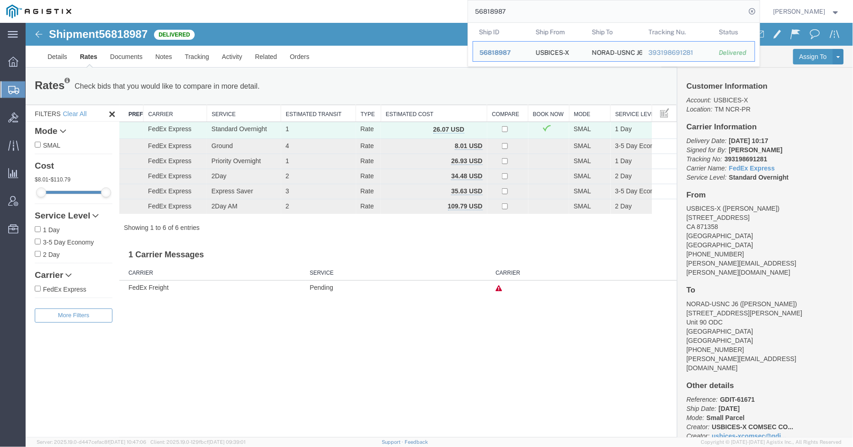
drag, startPoint x: 529, startPoint y: 16, endPoint x: 479, endPoint y: 14, distance: 50.3
click at [479, 14] on input "56818987" at bounding box center [607, 11] width 278 height 22
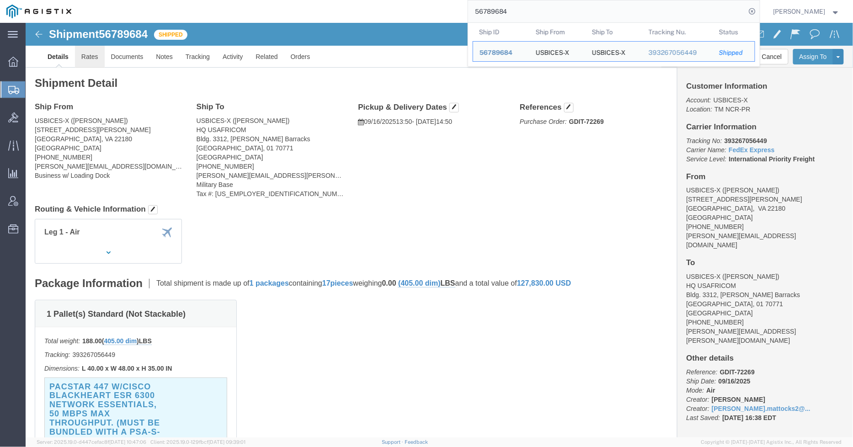
click link "Rates"
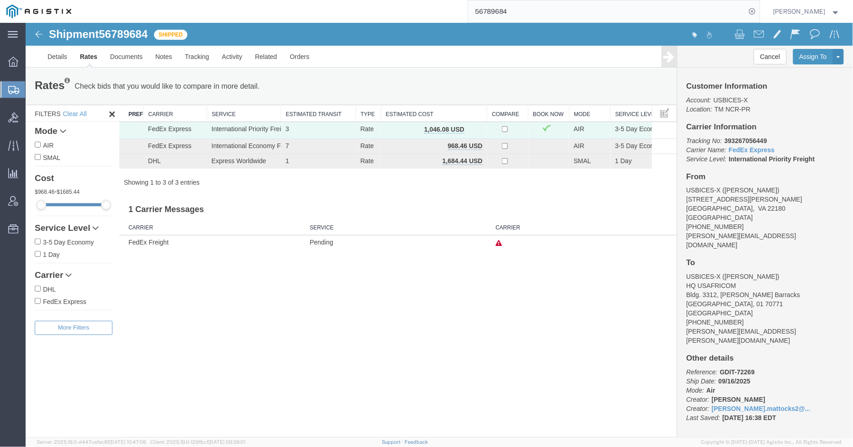
click at [475, 11] on input "56789684" at bounding box center [607, 11] width 278 height 22
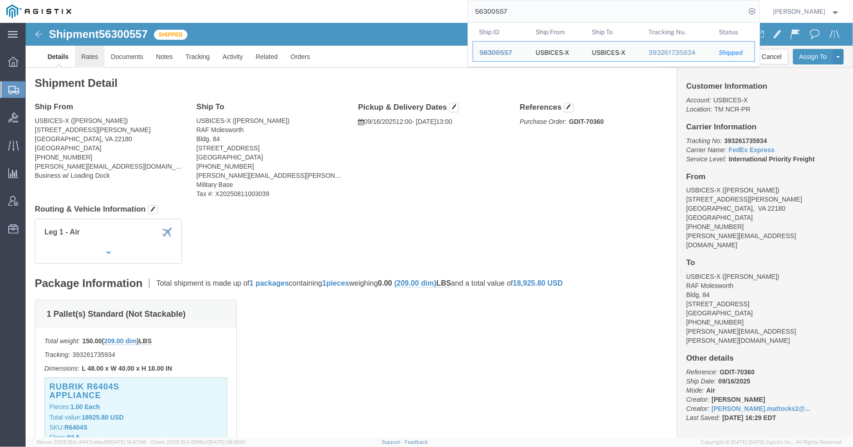
click link "Rates"
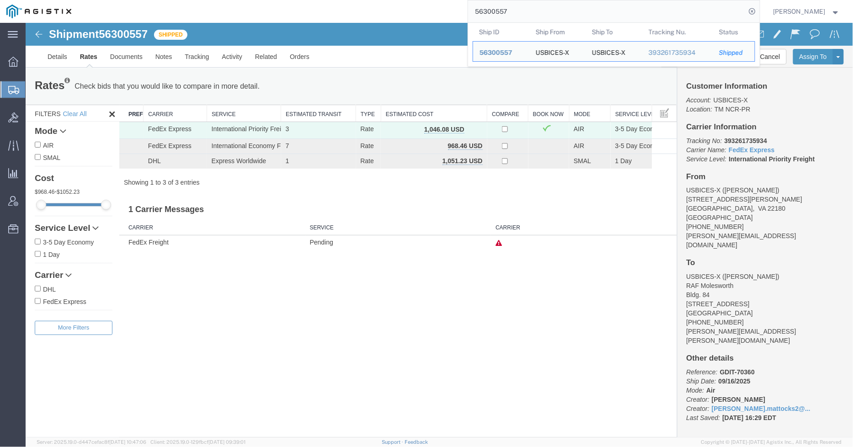
drag, startPoint x: 504, startPoint y: 8, endPoint x: 462, endPoint y: 6, distance: 41.7
click at [462, 6] on div "56300557 Ship ID Ship From Ship To Tracking Nu. Status Ship ID 56300557 Ship Fr…" at bounding box center [419, 11] width 682 height 23
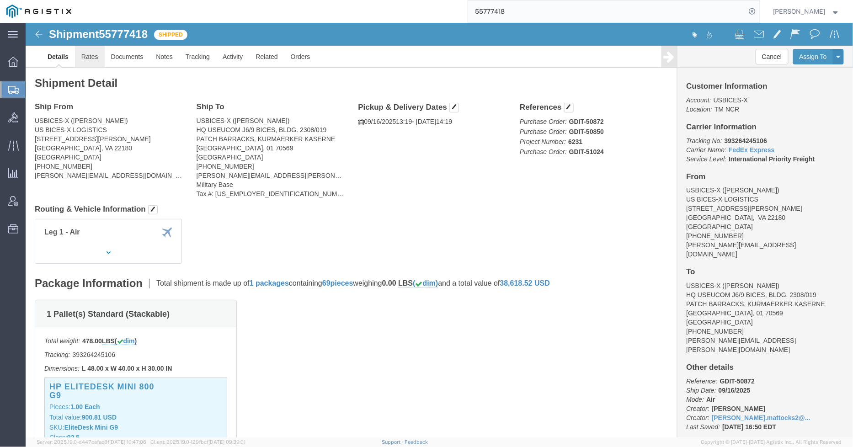
click link "Rates"
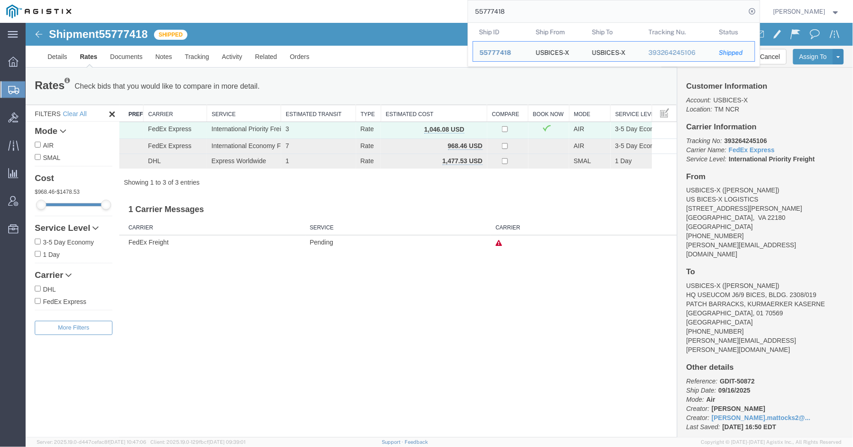
drag, startPoint x: 533, startPoint y: 19, endPoint x: 462, endPoint y: 17, distance: 71.3
click at [462, 17] on div "55777418 Ship ID Ship From Ship To Tracking Nu. Status Ship ID 55777418 Ship Fr…" at bounding box center [419, 11] width 682 height 23
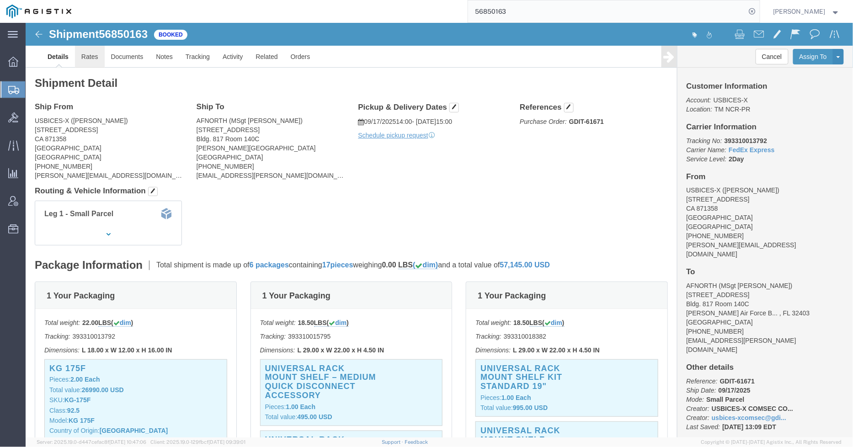
click link "Rates"
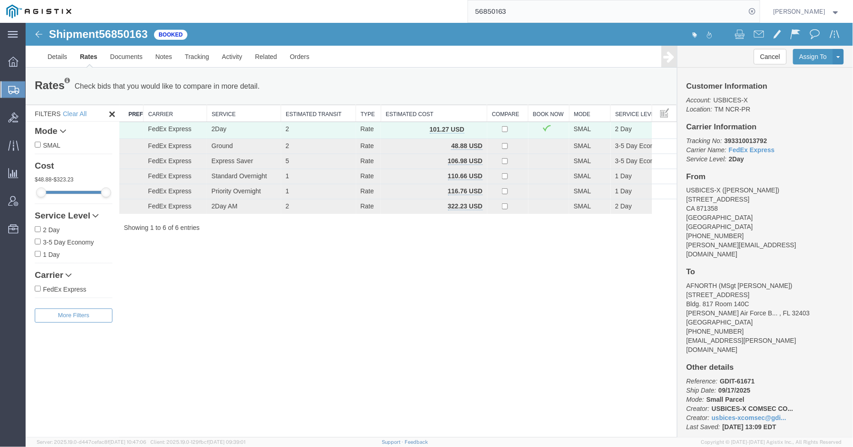
drag, startPoint x: 568, startPoint y: 15, endPoint x: 442, endPoint y: 15, distance: 126.6
click at [442, 15] on div "56850163" at bounding box center [419, 11] width 682 height 23
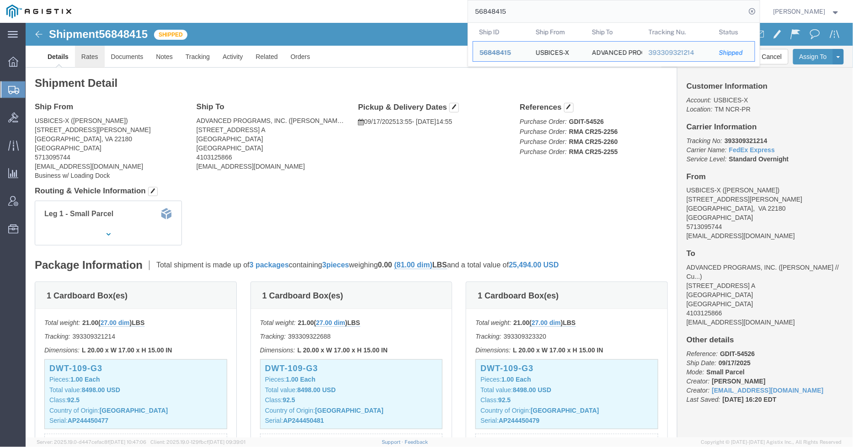
click link "Rates"
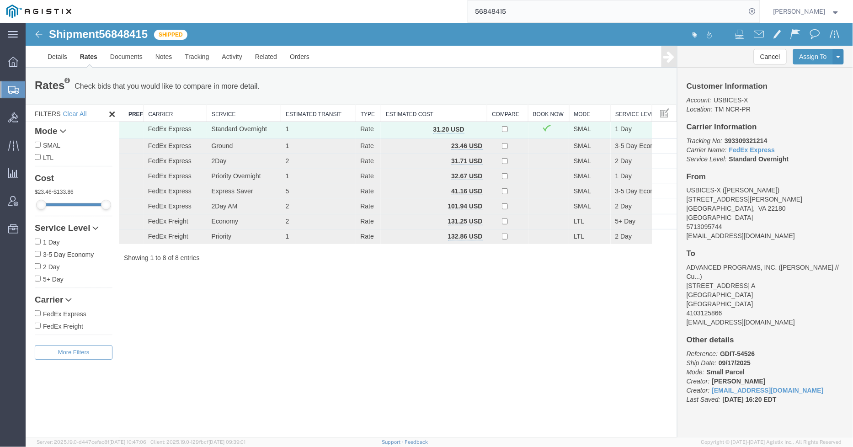
click at [477, 11] on input "56848415" at bounding box center [607, 11] width 278 height 22
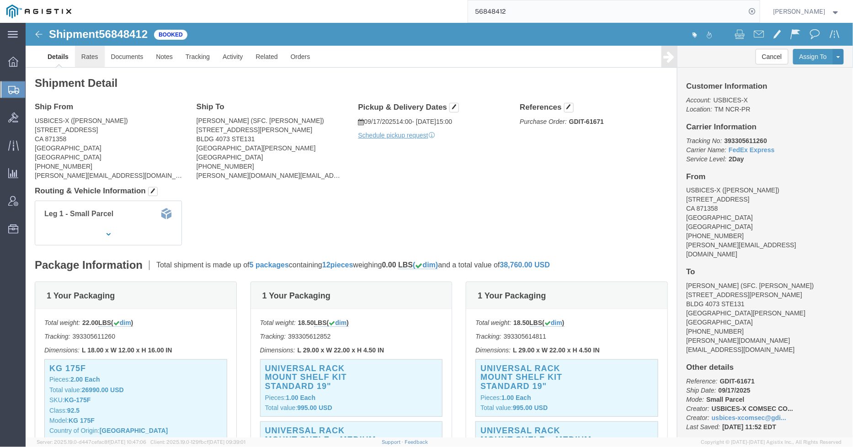
click link "Rates"
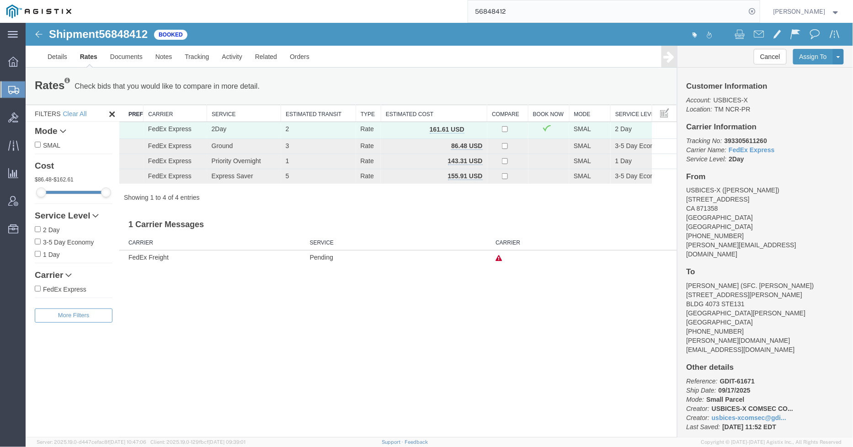
drag, startPoint x: 570, startPoint y: 14, endPoint x: 477, endPoint y: 9, distance: 92.5
click at [477, 9] on input "56848412" at bounding box center [607, 11] width 278 height 22
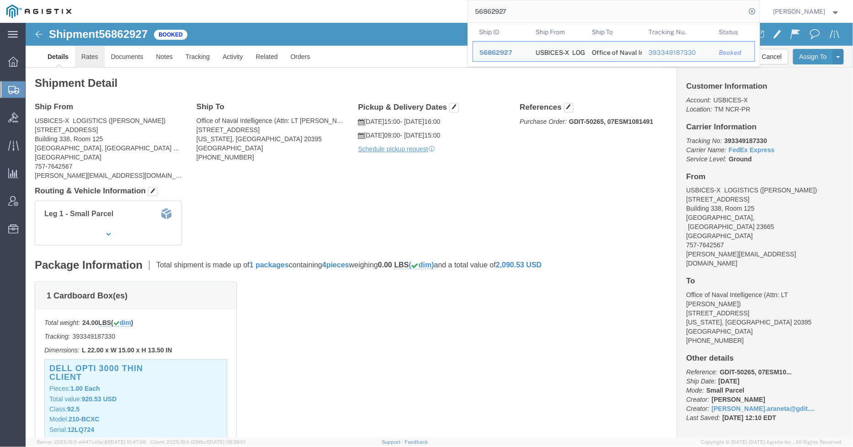
click link "Rates"
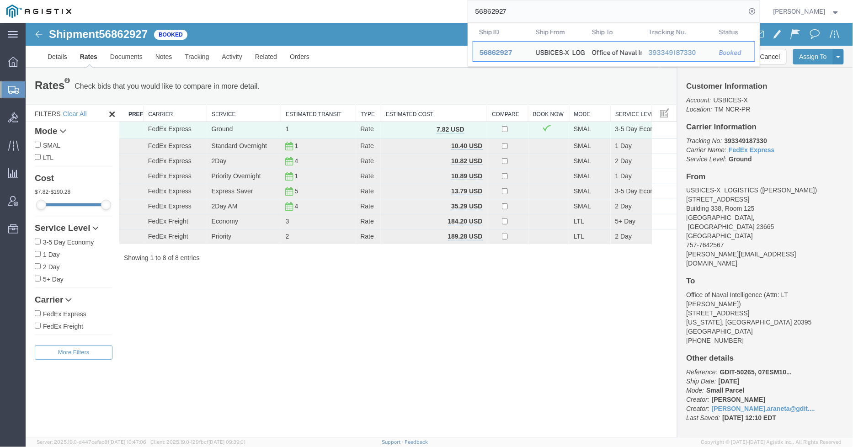
drag, startPoint x: 472, startPoint y: 13, endPoint x: 439, endPoint y: 16, distance: 33.5
click at [433, 15] on div "56862927 Ship ID Ship From Ship To Tracking Nu. Status Ship ID 56862927 Ship Fr…" at bounding box center [419, 11] width 682 height 23
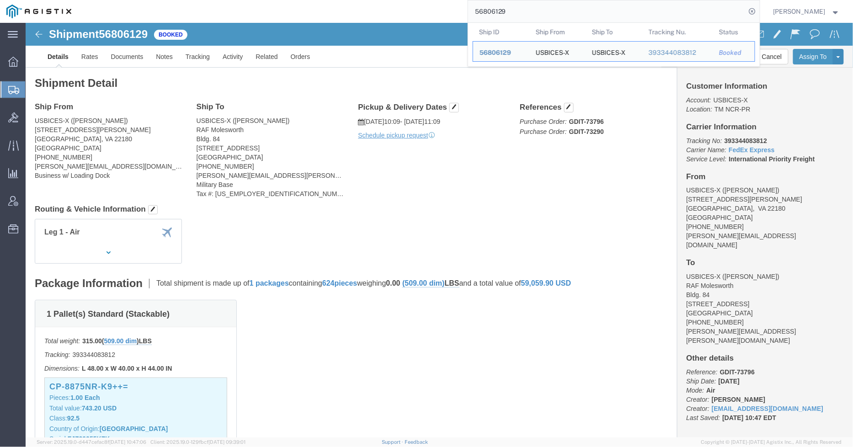
drag, startPoint x: 506, startPoint y: 12, endPoint x: 433, endPoint y: 13, distance: 72.2
click at [433, 13] on div "56806129 Ship ID Ship From Ship To Tracking Nu. Status Ship ID 56806129 Ship Fr…" at bounding box center [419, 11] width 682 height 23
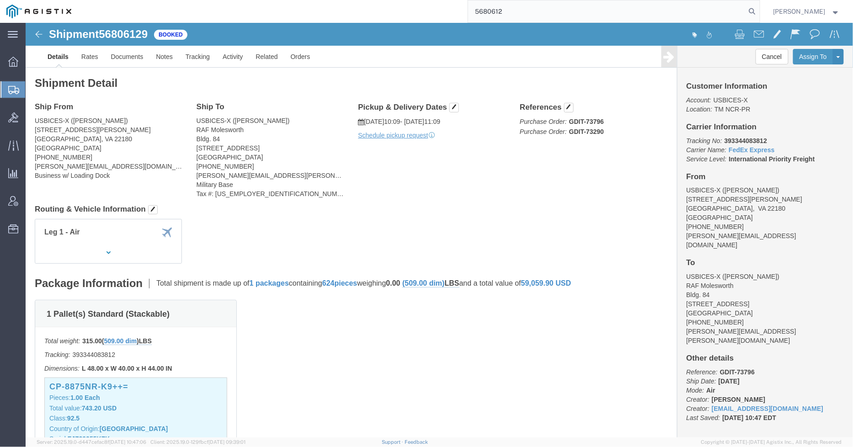
type input "56806129"
click link "Rates"
